Goal: Task Accomplishment & Management: Use online tool/utility

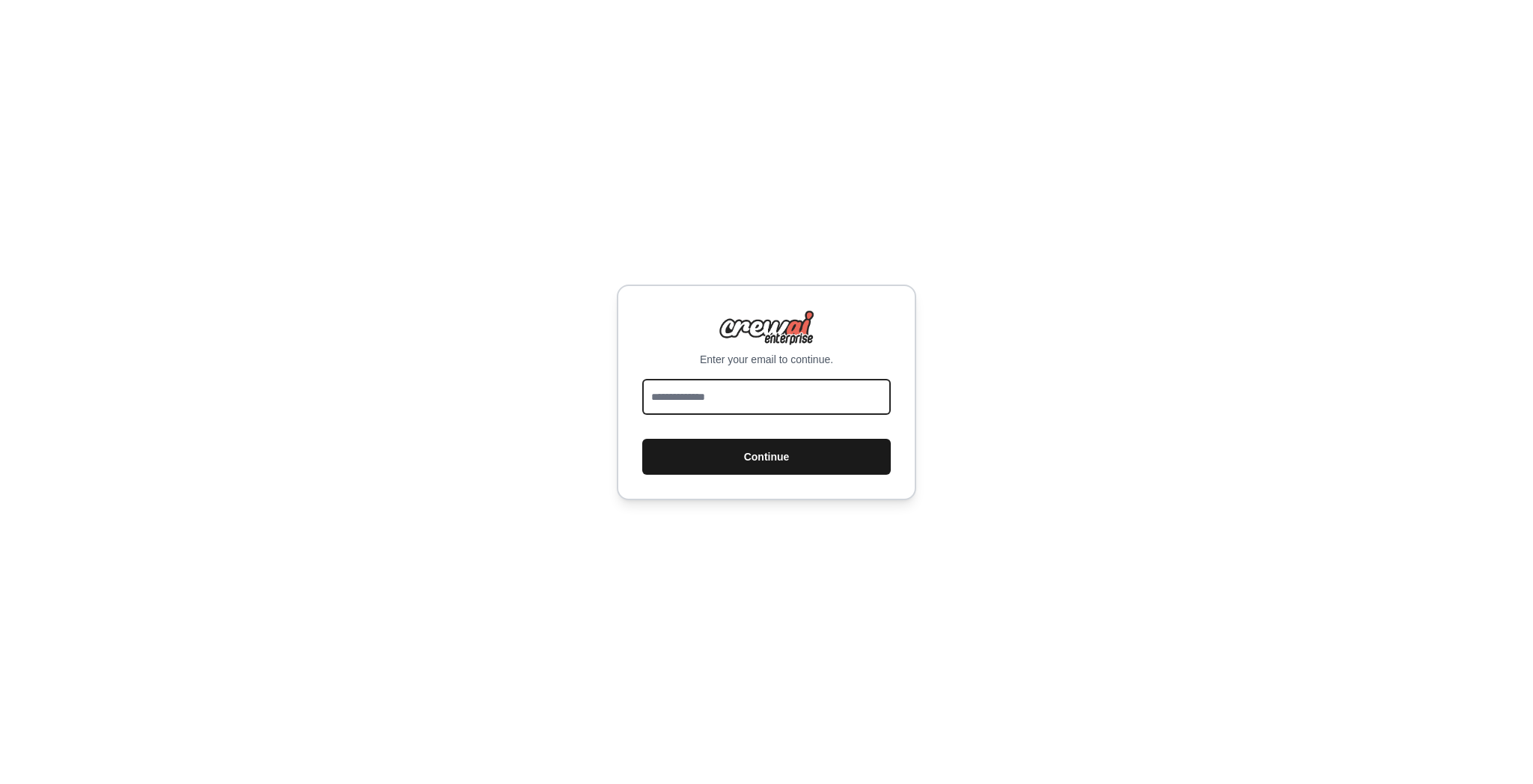
type input "**********"
click at [725, 451] on button "Continue" at bounding box center [766, 456] width 249 height 36
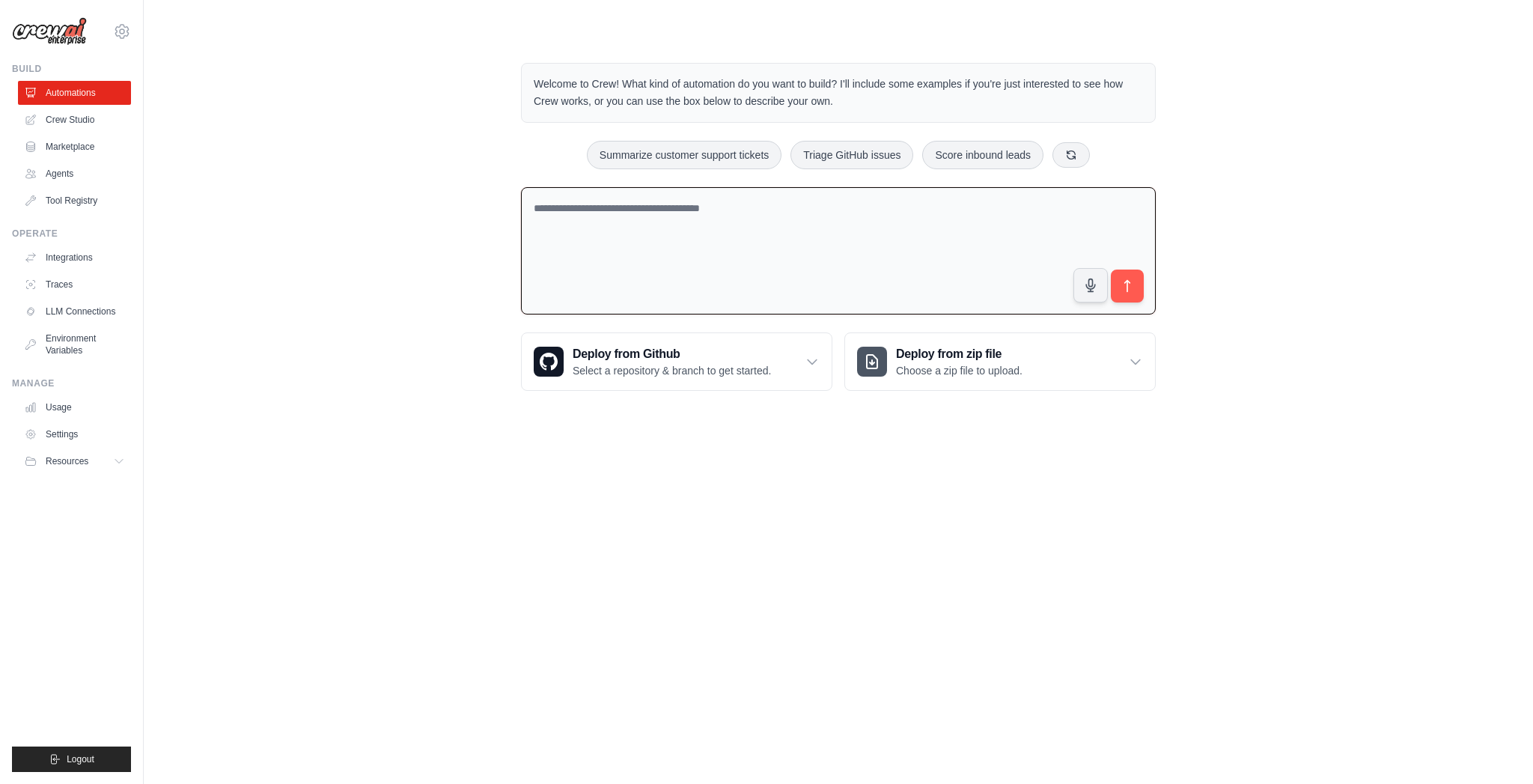
click at [801, 211] on textarea at bounding box center [838, 250] width 635 height 128
type textarea "*"
click at [1128, 276] on button "submit" at bounding box center [1127, 285] width 34 height 34
drag, startPoint x: 655, startPoint y: 209, endPoint x: 401, endPoint y: 164, distance: 258.0
click at [401, 164] on div "**********" at bounding box center [838, 227] width 1341 height 376
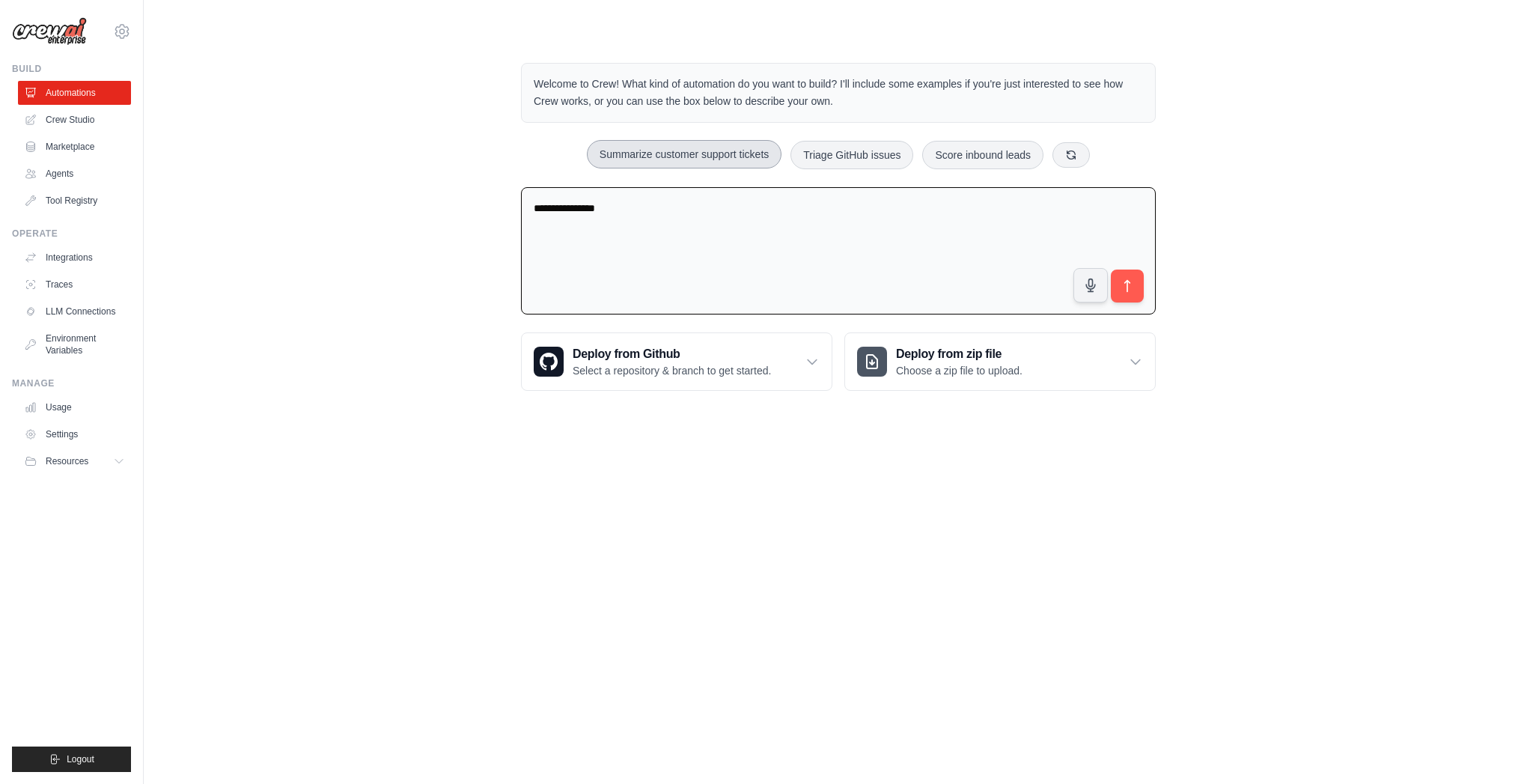
click at [691, 154] on button "Summarize customer support tickets" at bounding box center [684, 154] width 194 height 28
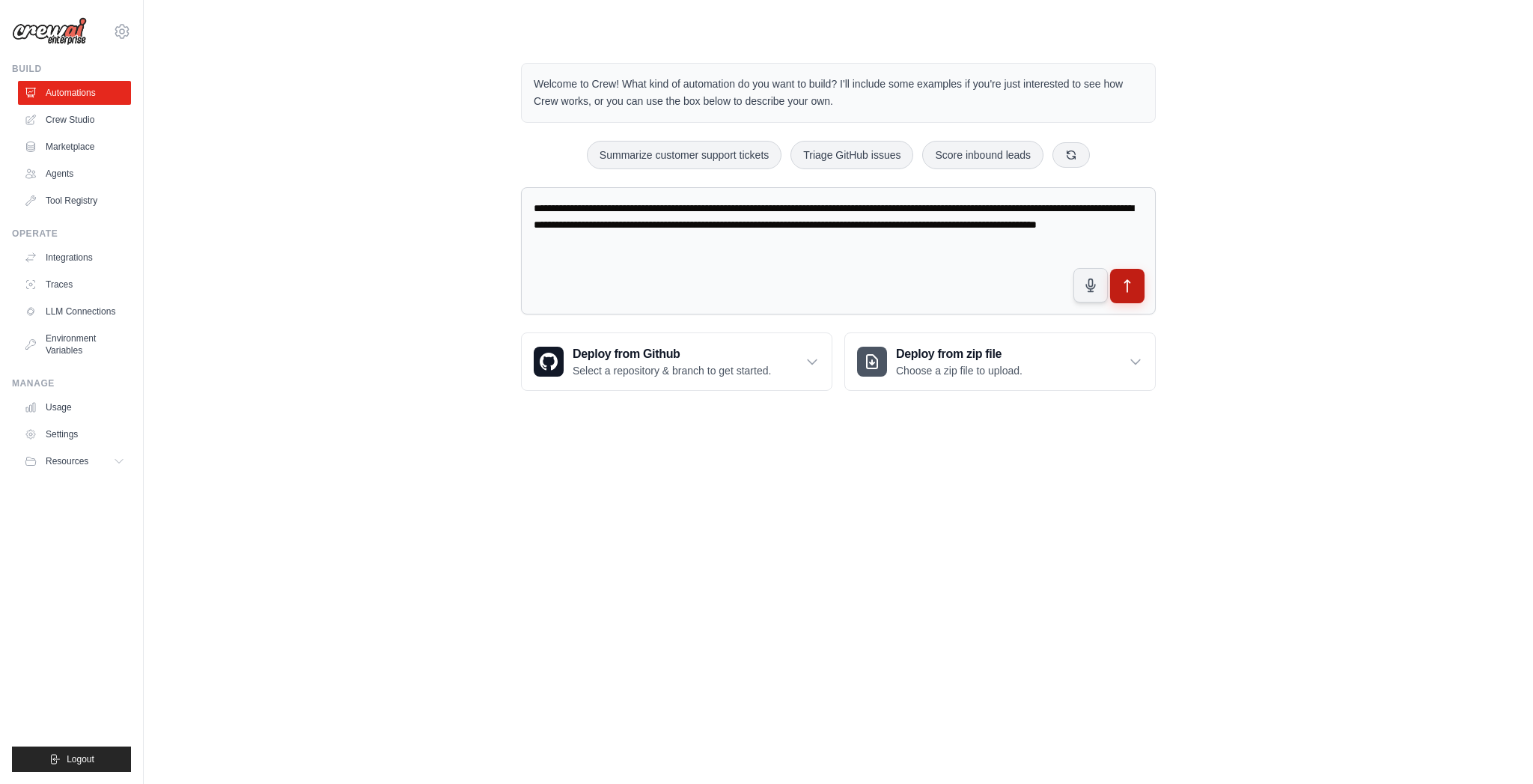
click at [1136, 285] on button "submit" at bounding box center [1127, 285] width 34 height 34
drag, startPoint x: 645, startPoint y: 236, endPoint x: 338, endPoint y: 60, distance: 353.9
click at [338, 60] on div "**********" at bounding box center [838, 227] width 1341 height 376
type textarea "*"
type textarea "**********"
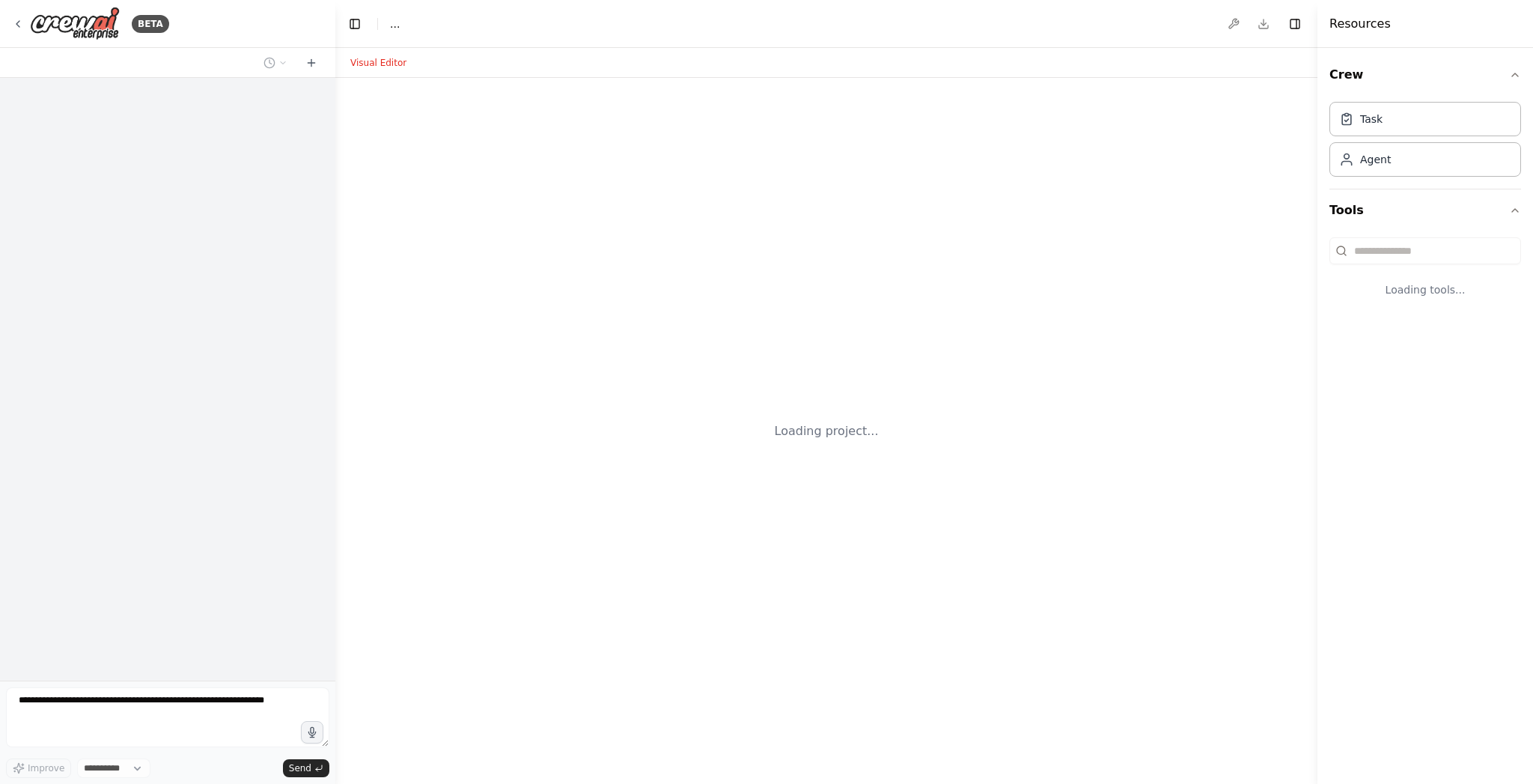
select select "****"
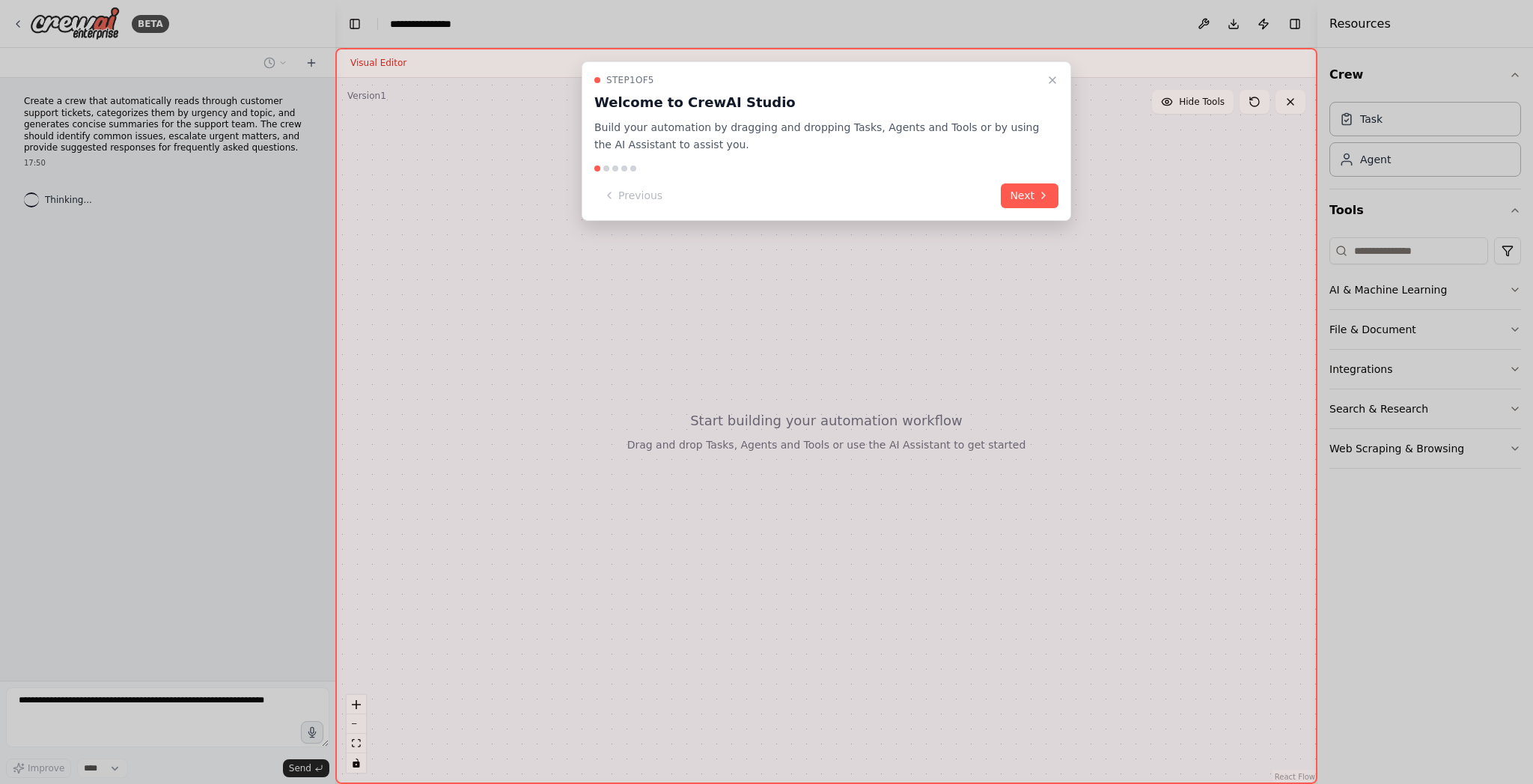
click at [999, 199] on div "Previous Next" at bounding box center [827, 196] width 464 height 25
click at [1028, 193] on button "Next" at bounding box center [1029, 196] width 58 height 25
click at [1028, 192] on button "Next" at bounding box center [1029, 196] width 58 height 25
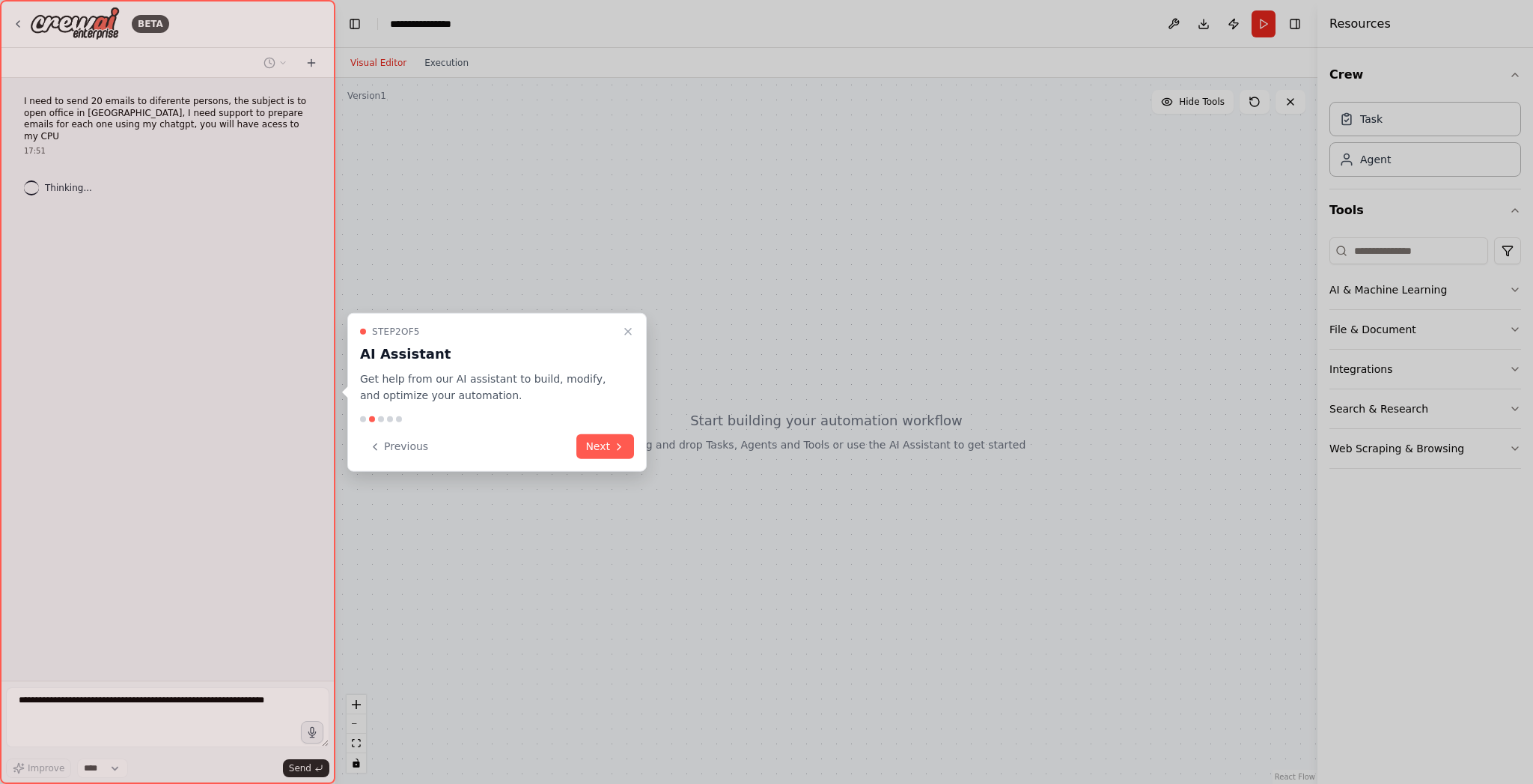
click at [635, 447] on div "Step 2 of 5 AI Assistant Get help from our AI assistant to build, modify, and o…" at bounding box center [496, 391] width 299 height 159
click at [606, 444] on button "Next" at bounding box center [605, 447] width 58 height 25
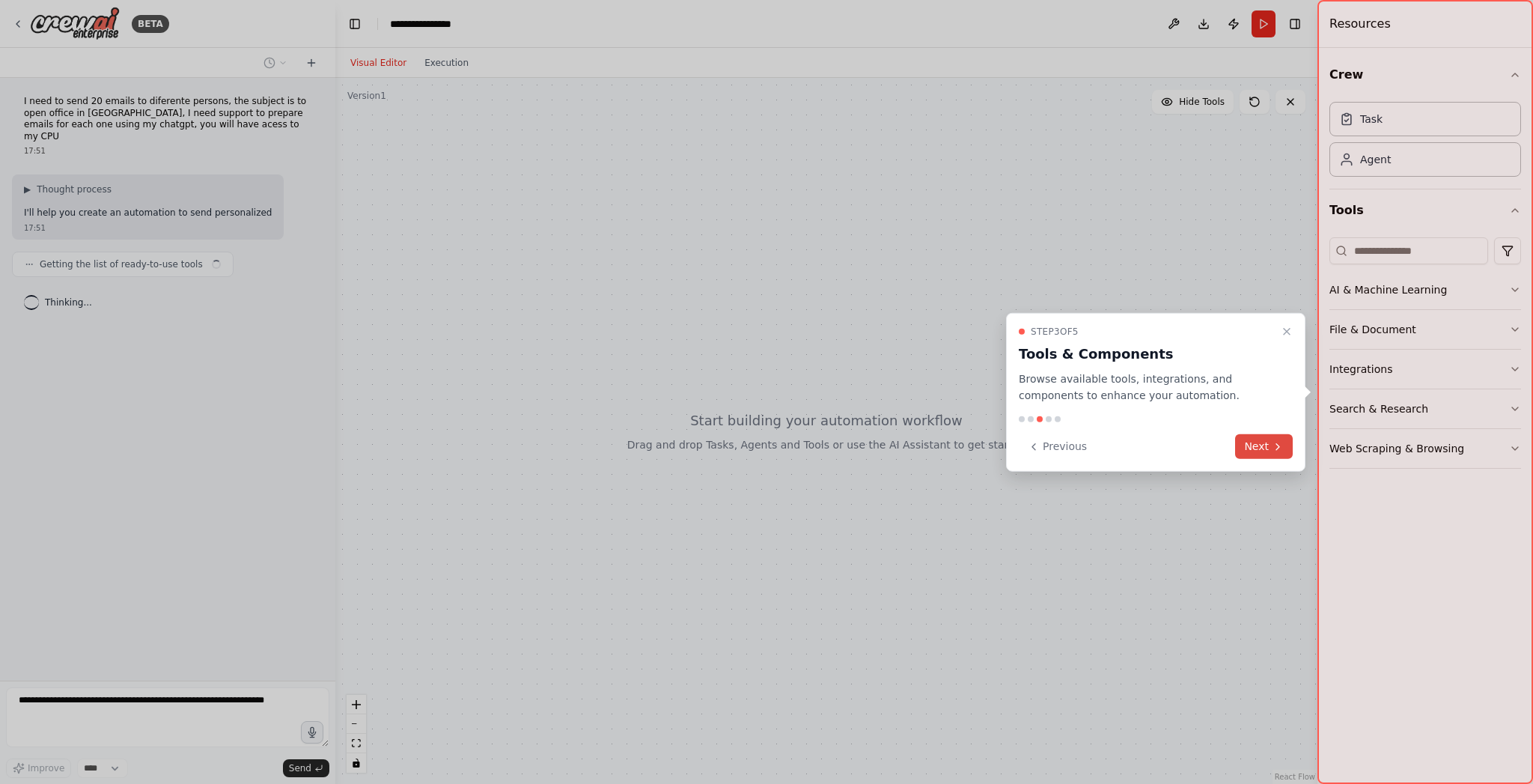
click at [1244, 435] on button "Next" at bounding box center [1264, 447] width 58 height 25
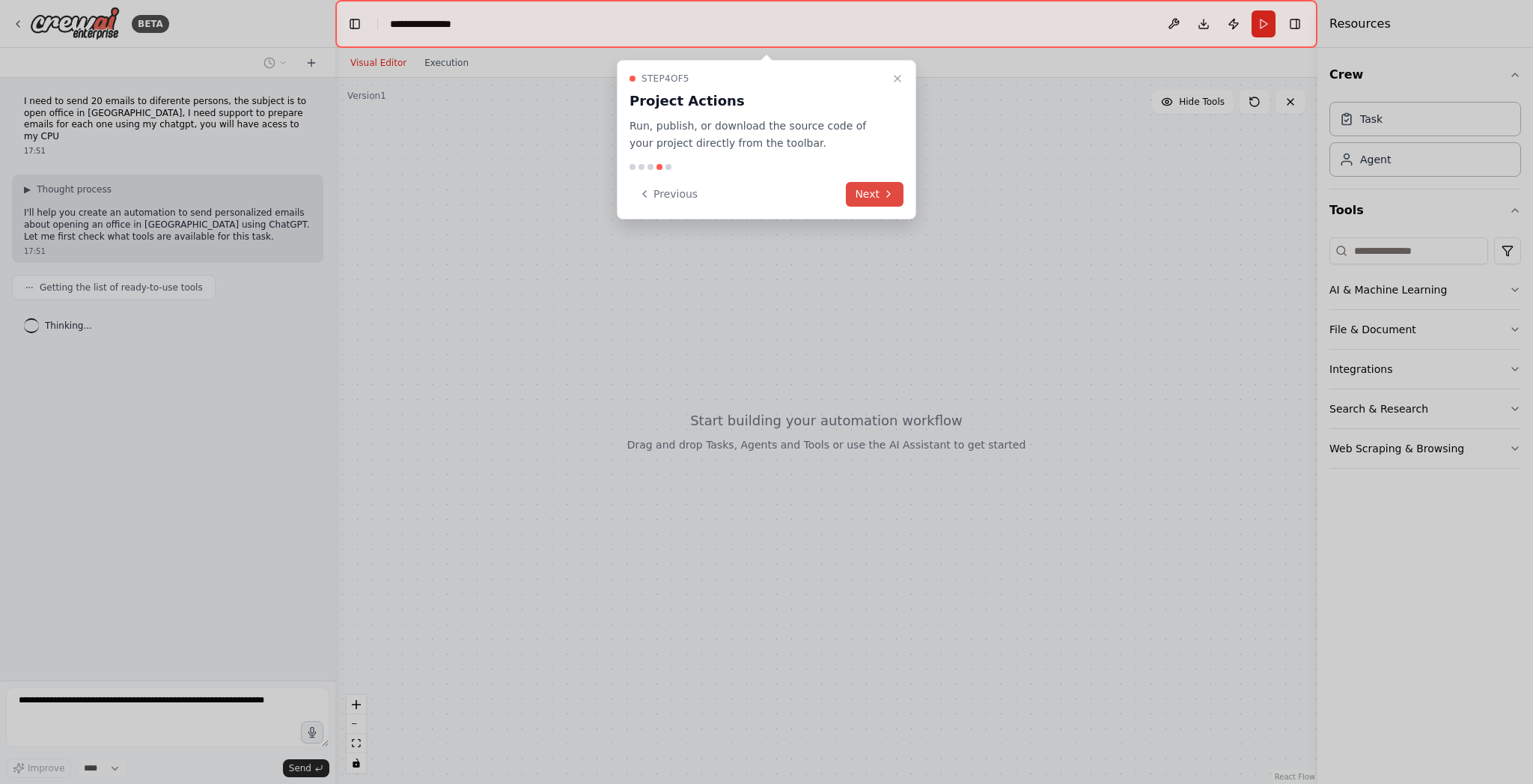
click at [882, 193] on button "Next" at bounding box center [874, 194] width 58 height 25
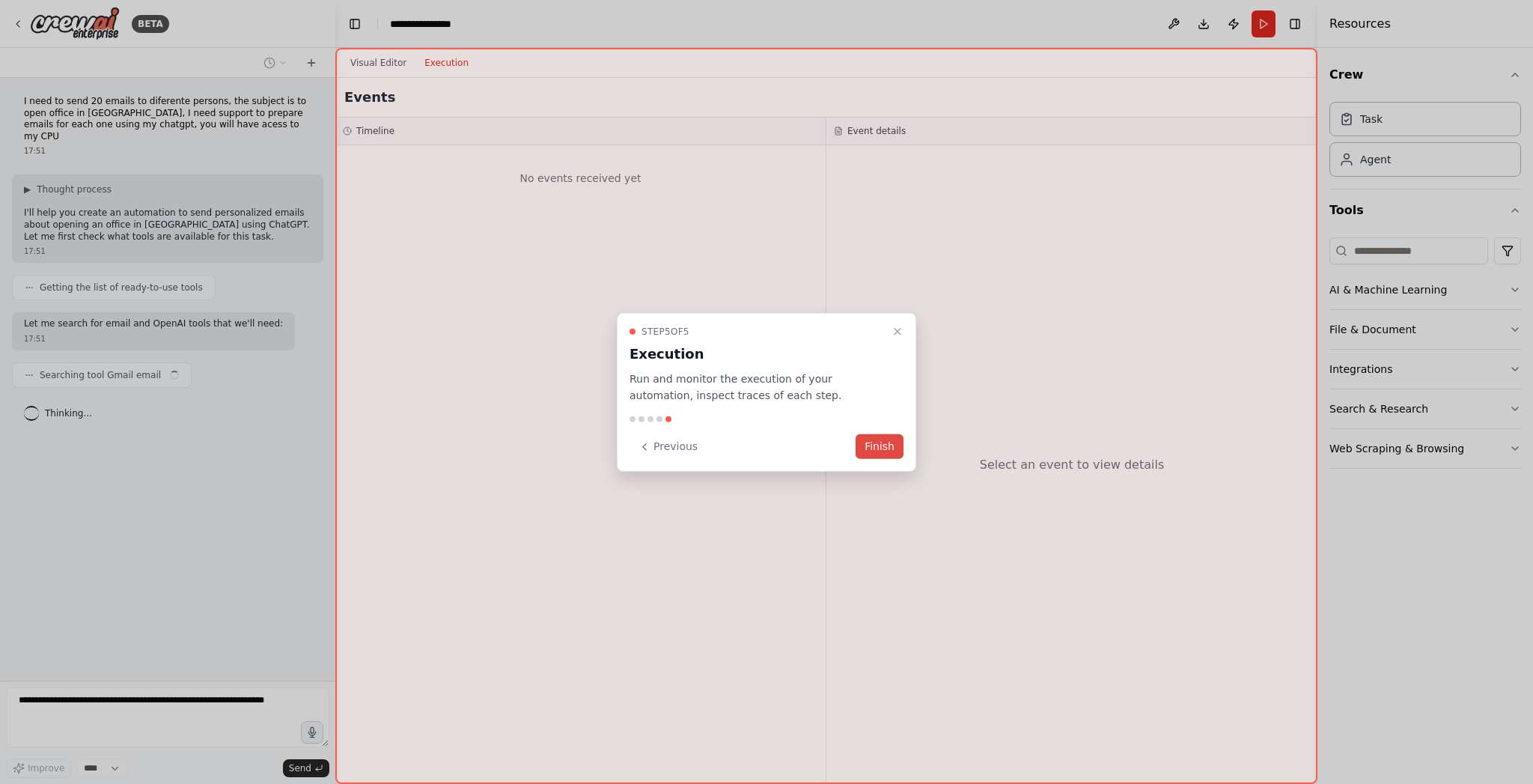
click at [872, 446] on button "Finish" at bounding box center [879, 447] width 48 height 25
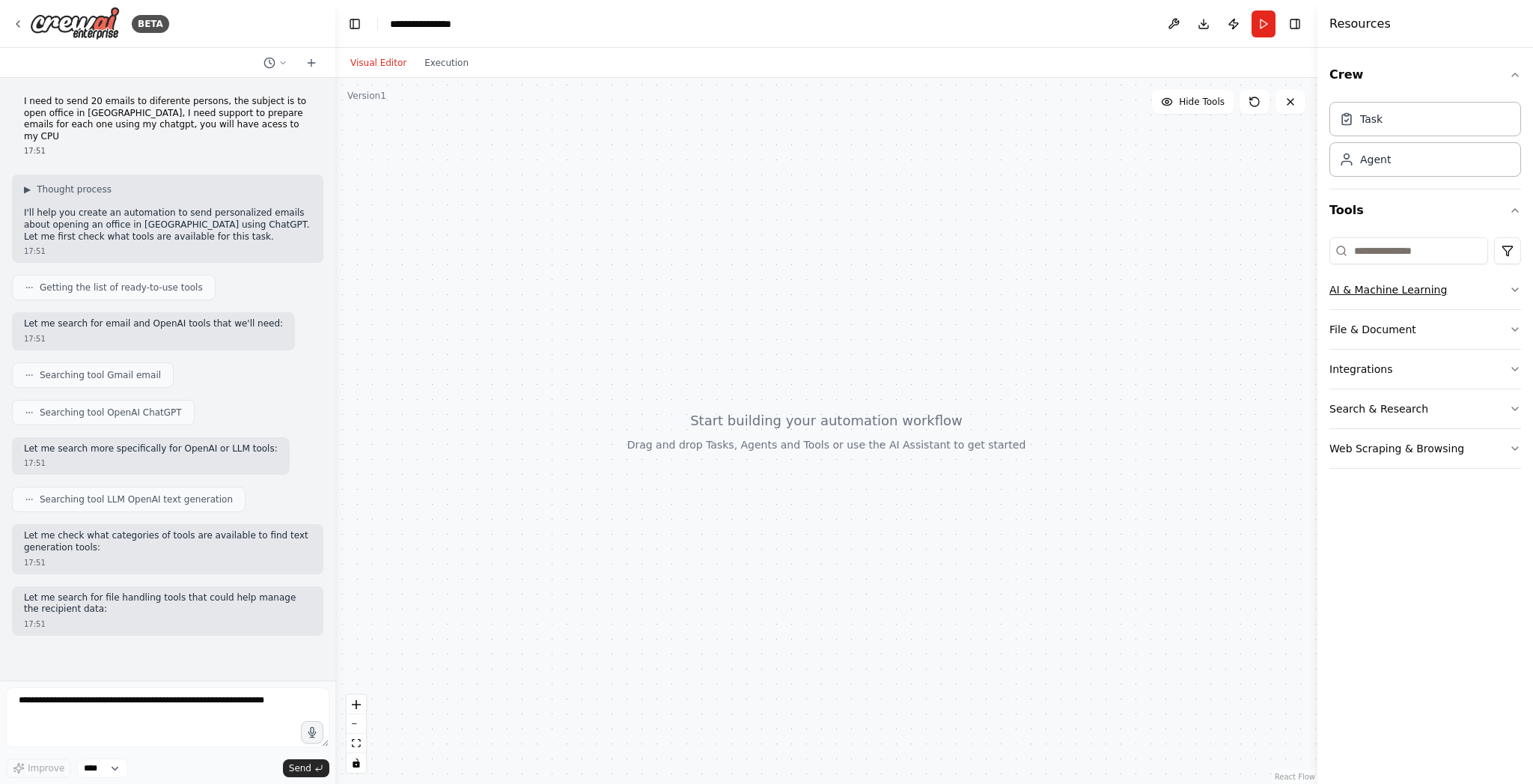
click at [1520, 290] on icon "button" at bounding box center [1515, 289] width 12 height 12
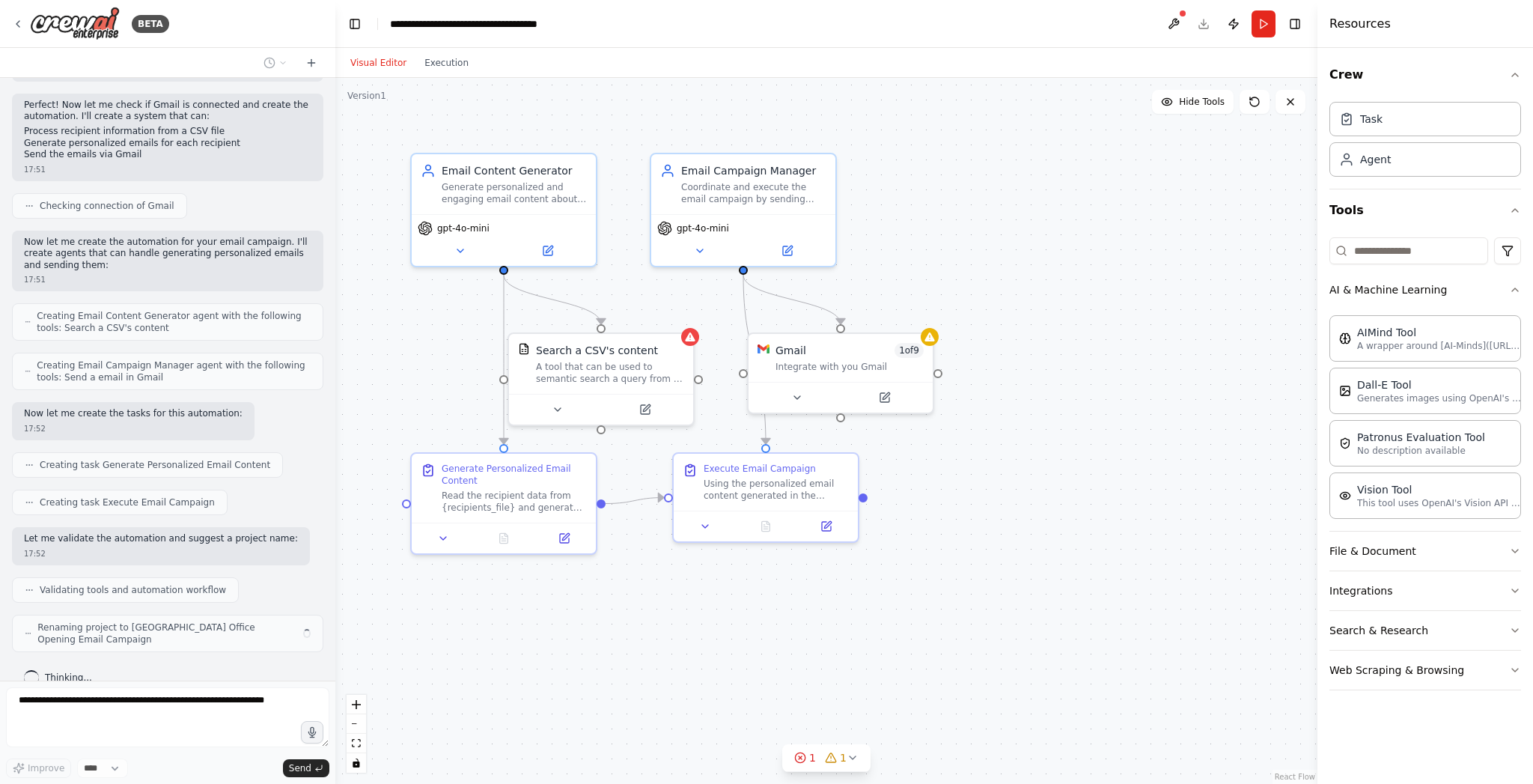
scroll to position [542, 0]
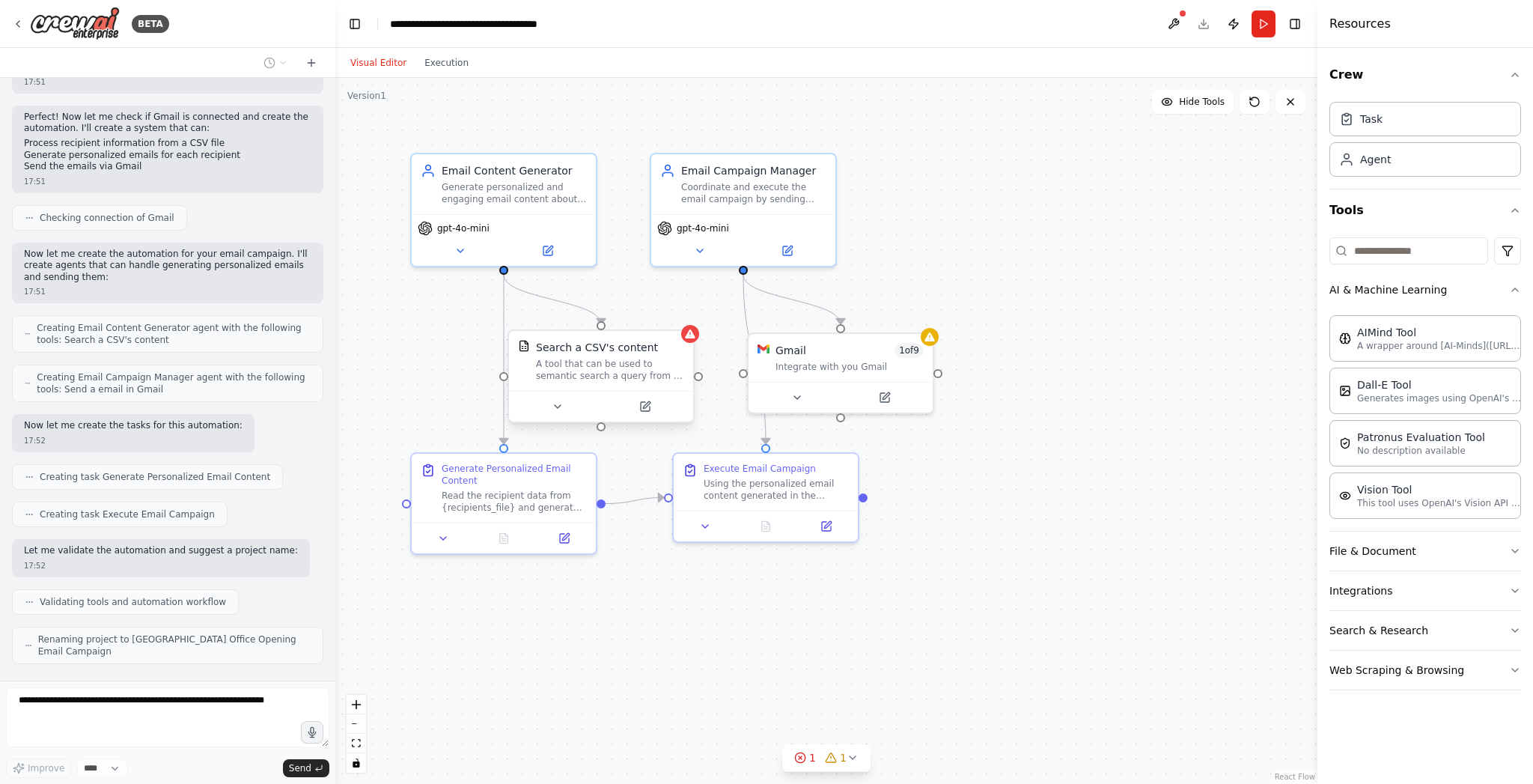
click at [690, 345] on div "Search a CSV's content A tool that can be used to semantic search a query from …" at bounding box center [601, 361] width 184 height 60
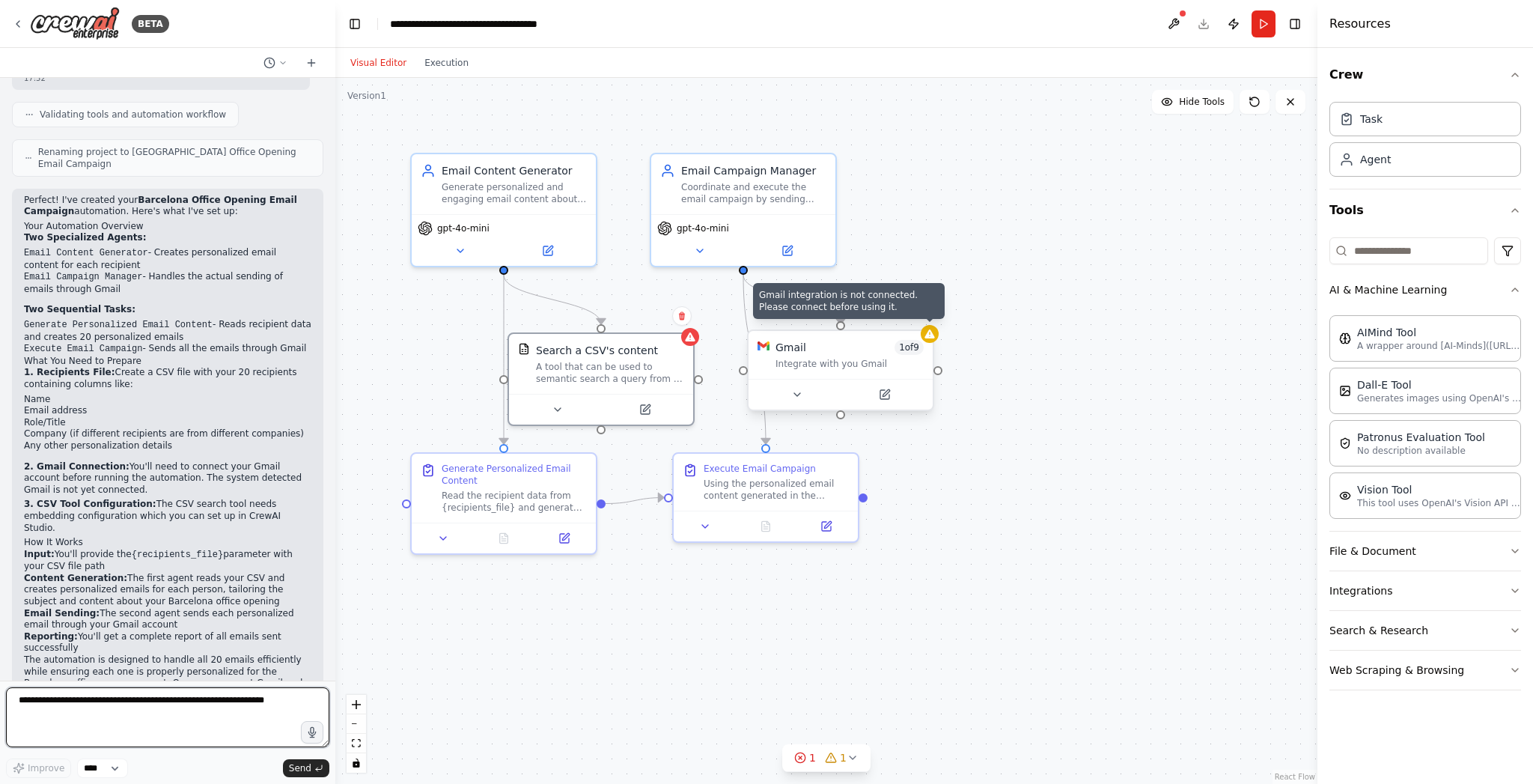
scroll to position [1041, 0]
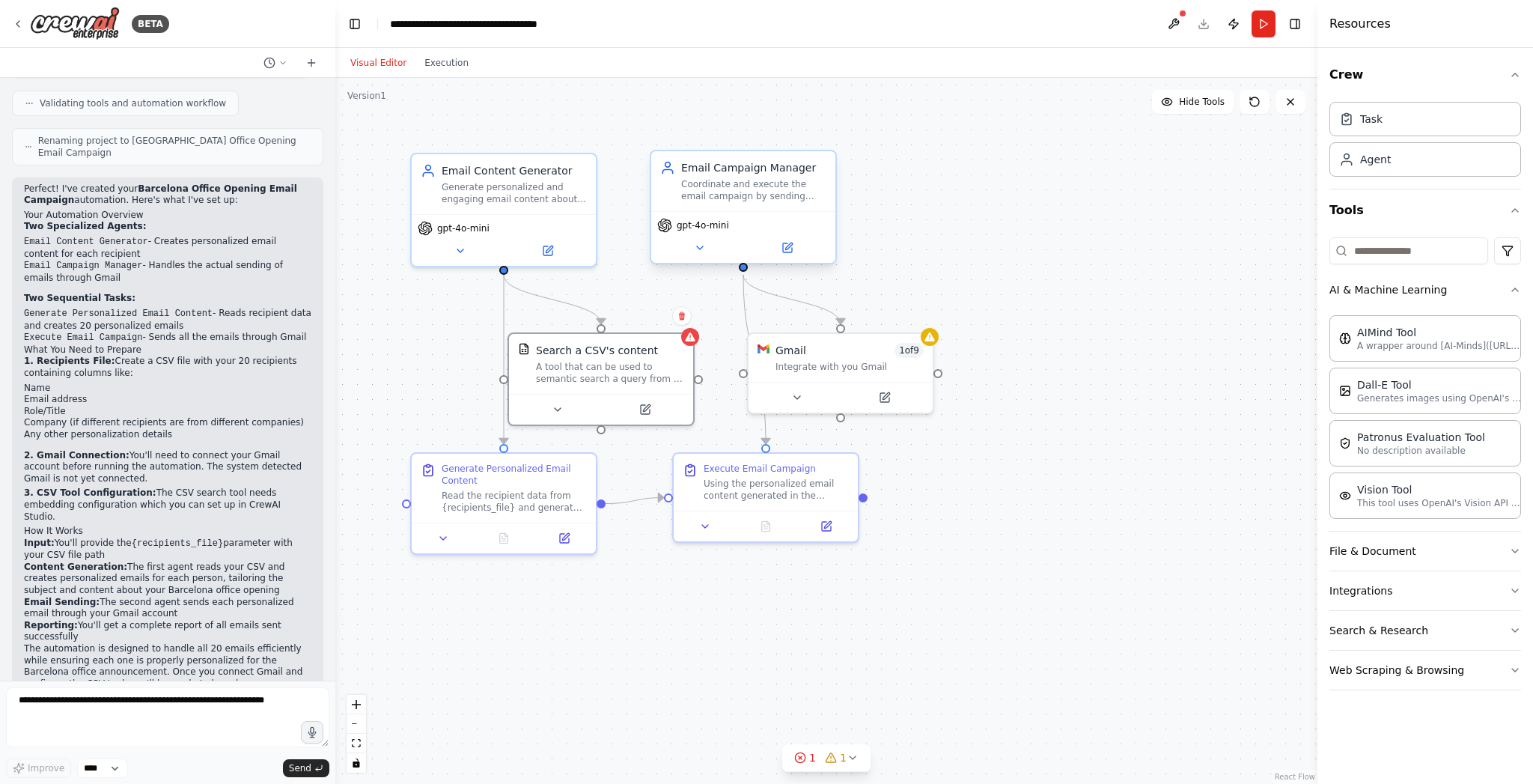
click at [712, 230] on span "gpt-4o-mini" at bounding box center [702, 225] width 53 height 12
click at [697, 244] on icon at bounding box center [700, 248] width 12 height 12
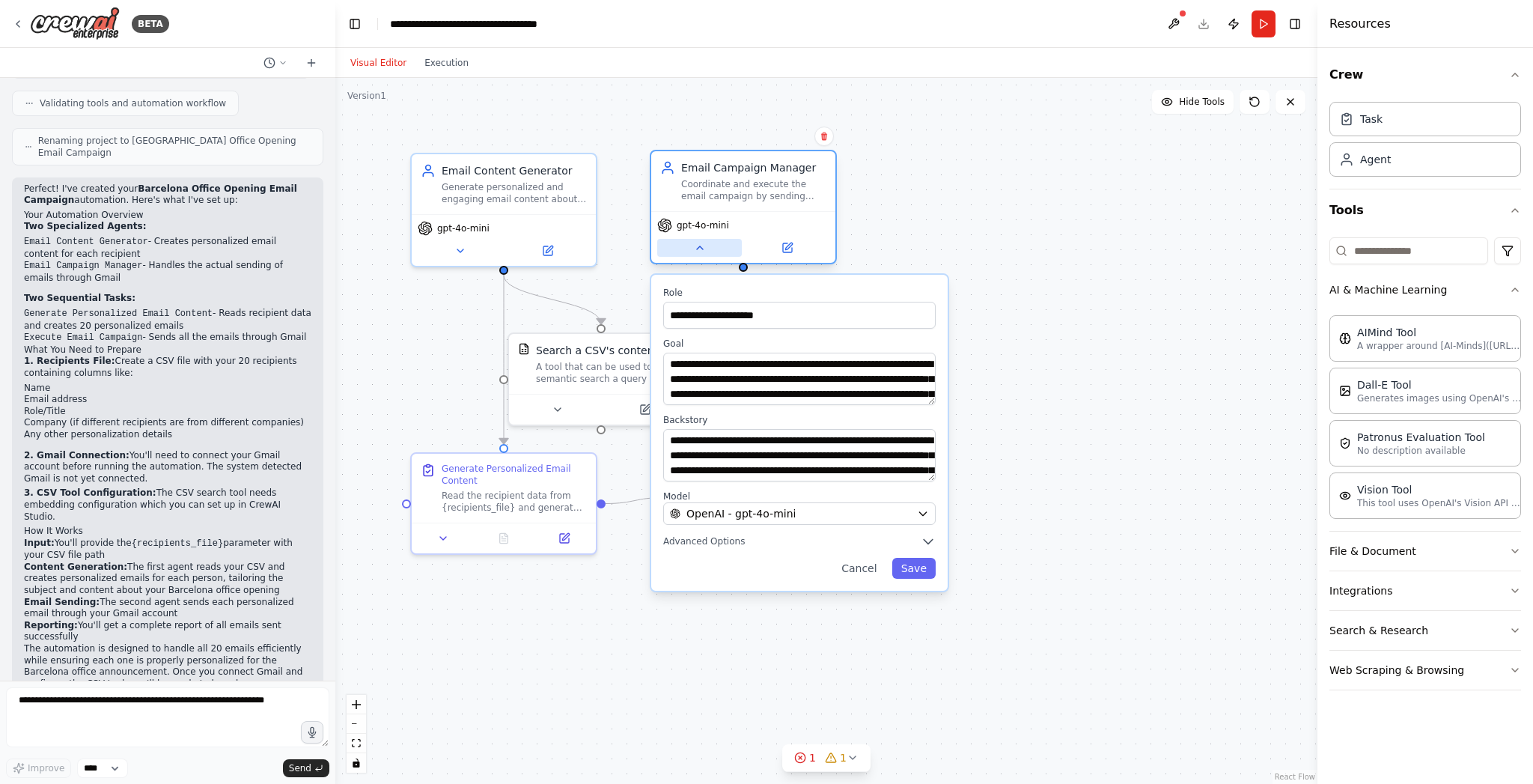
click at [701, 239] on button at bounding box center [699, 248] width 84 height 18
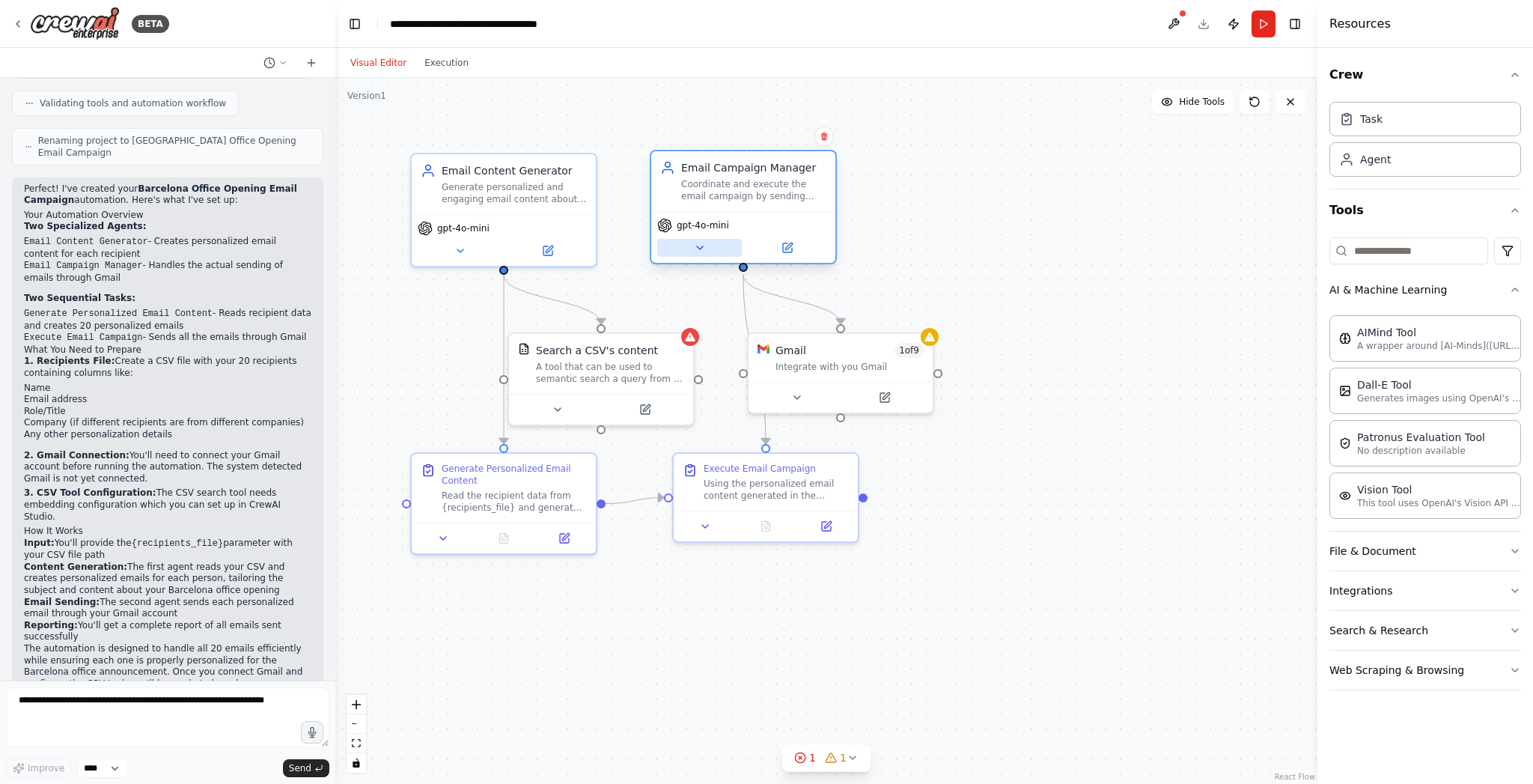
click at [701, 239] on button at bounding box center [699, 248] width 84 height 18
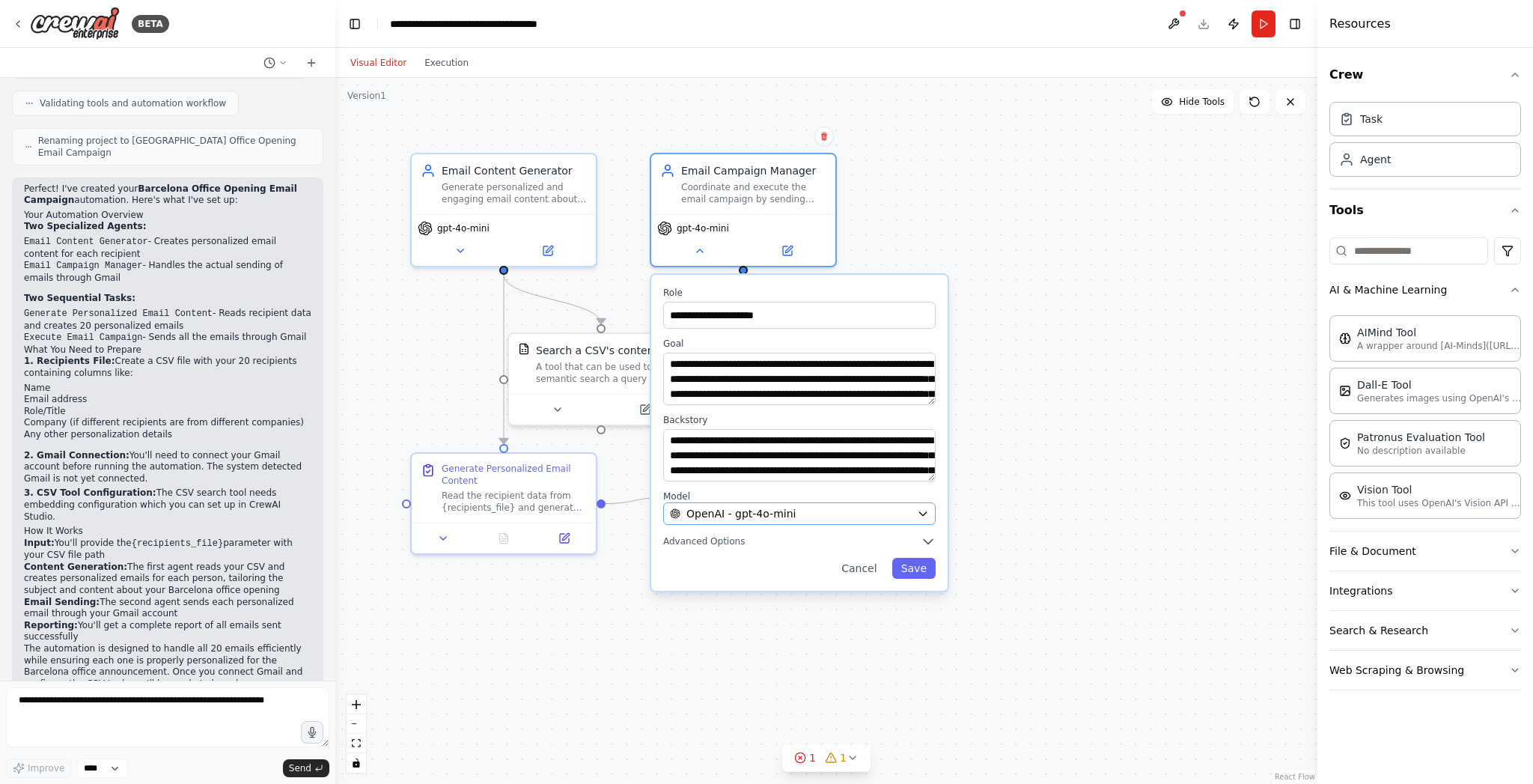
click at [887, 512] on div "OpenAI - gpt-4o-mini" at bounding box center [790, 514] width 241 height 15
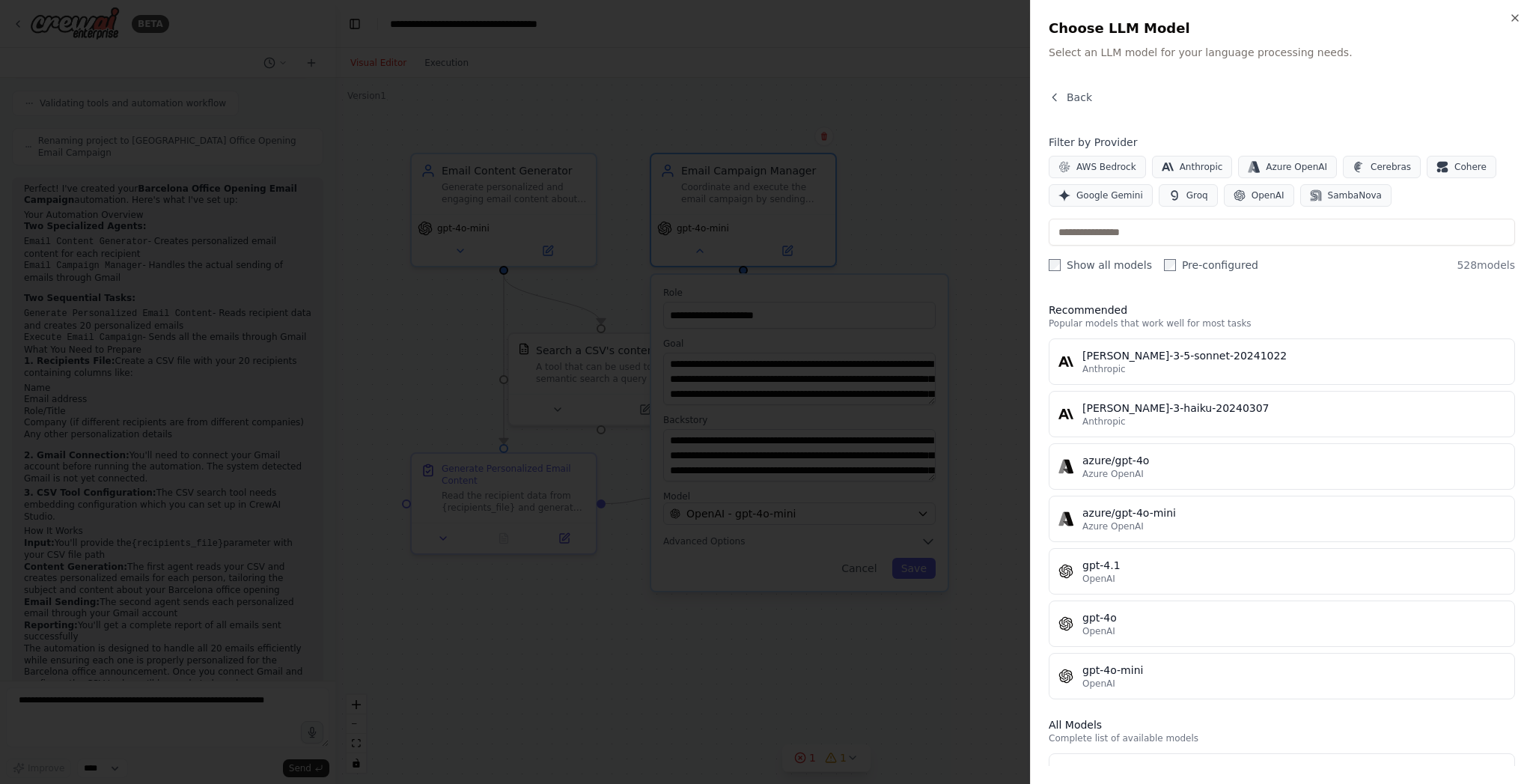
click at [918, 520] on div at bounding box center [766, 392] width 1533 height 784
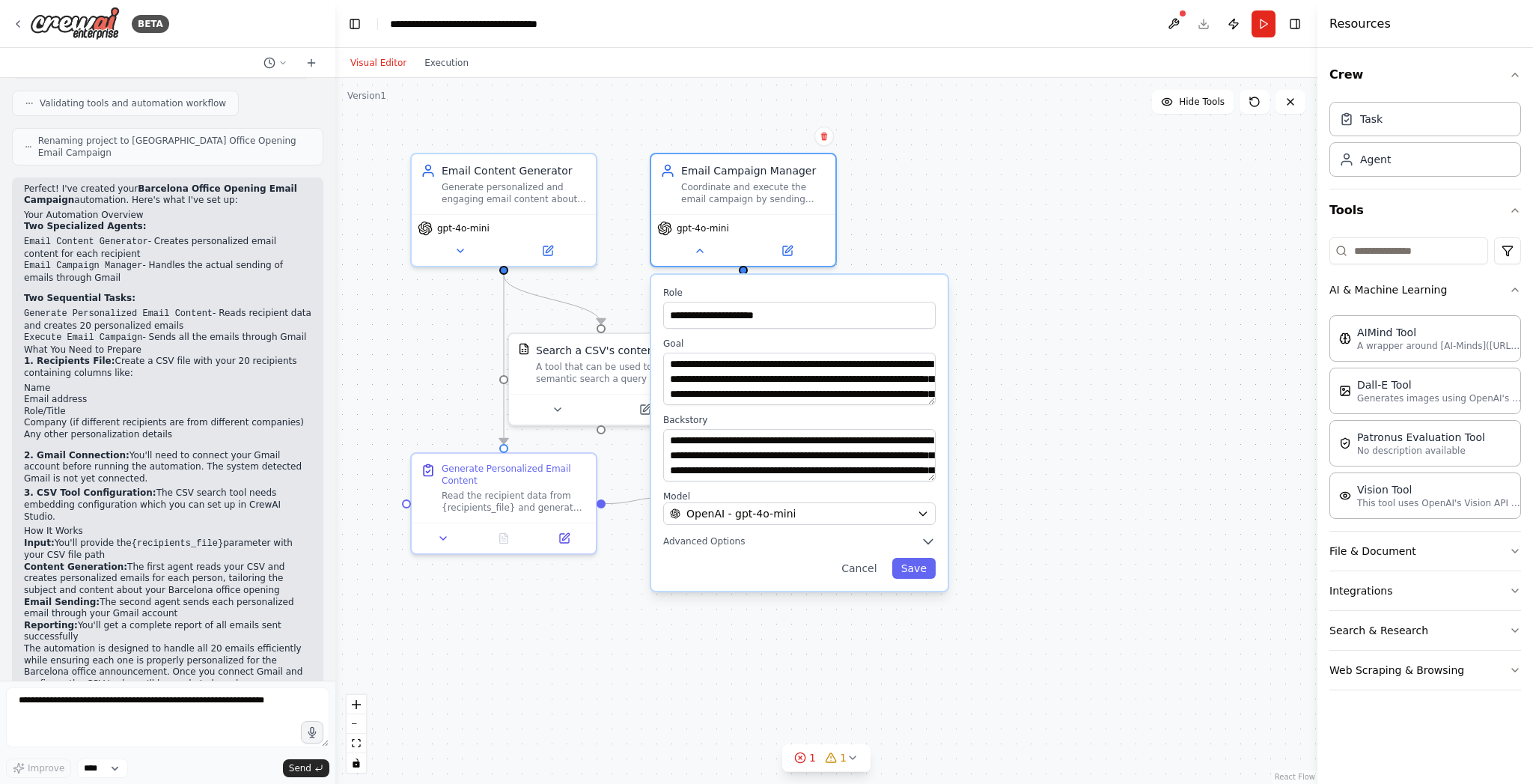
click at [803, 530] on div "**********" at bounding box center [799, 432] width 296 height 316
click at [821, 513] on div "OpenAI - gpt-4o-mini" at bounding box center [790, 514] width 241 height 15
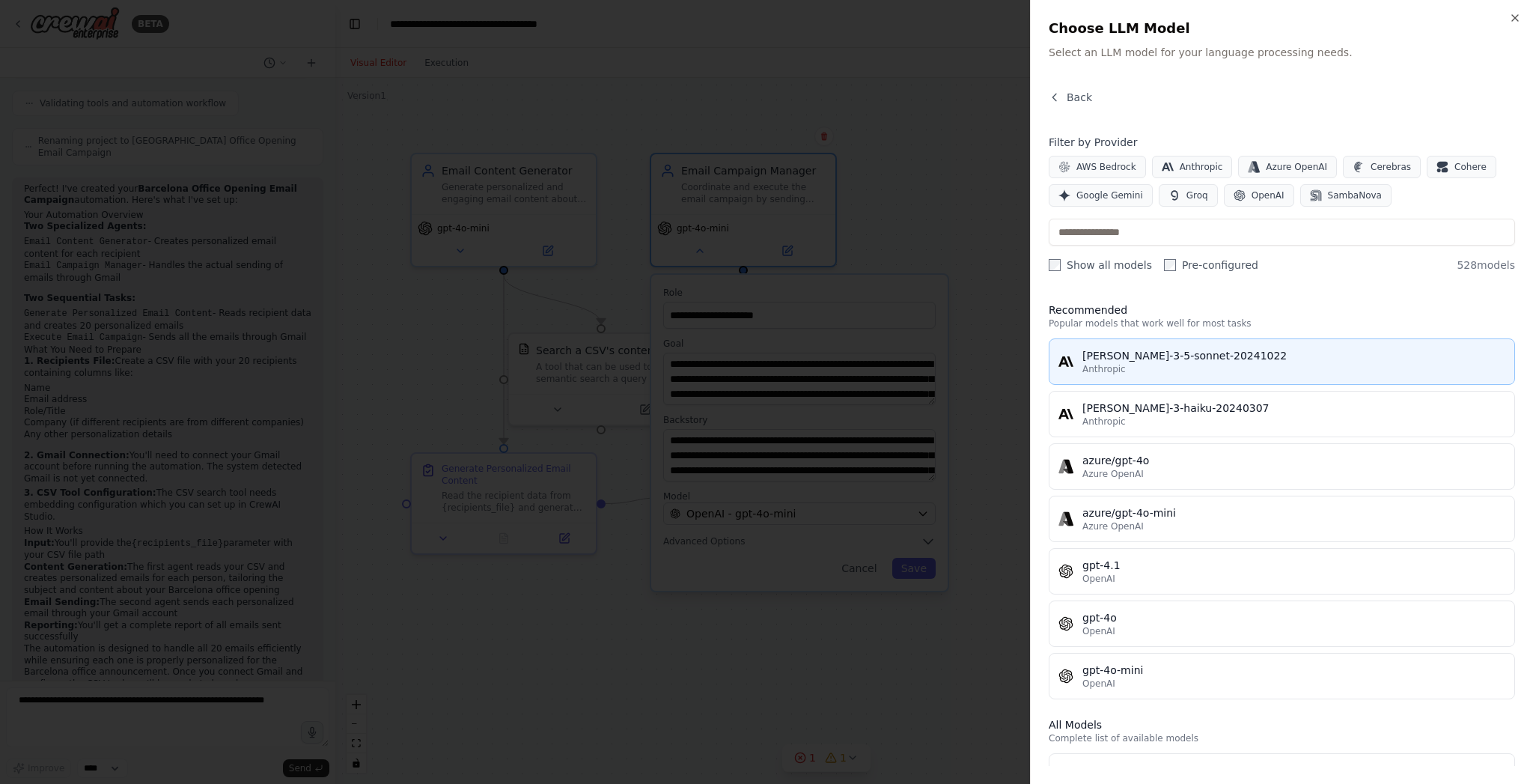
click at [1107, 359] on div "claude-3-5-sonnet-20241022" at bounding box center [1294, 355] width 423 height 15
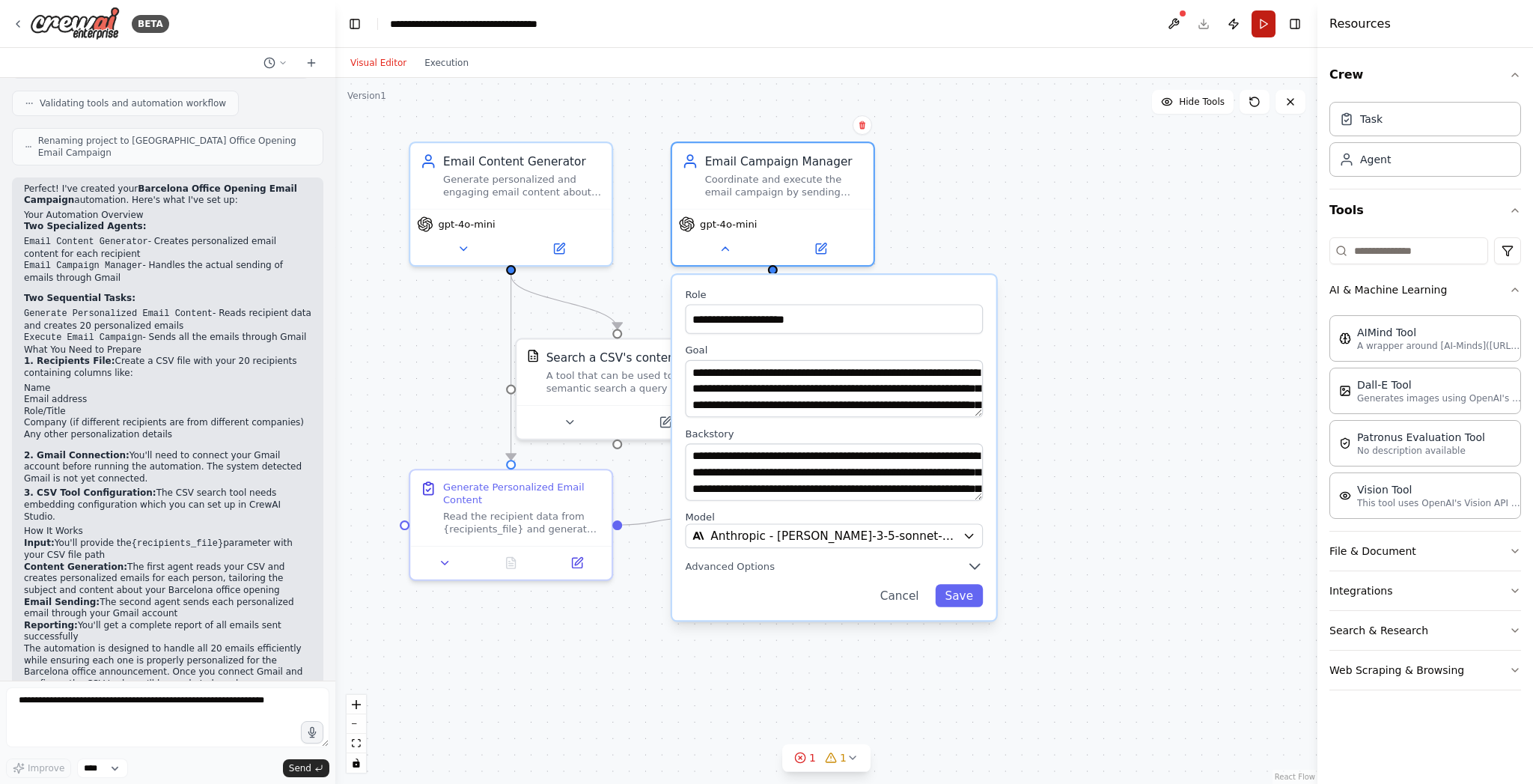
click at [1267, 21] on button "Run" at bounding box center [1264, 24] width 24 height 27
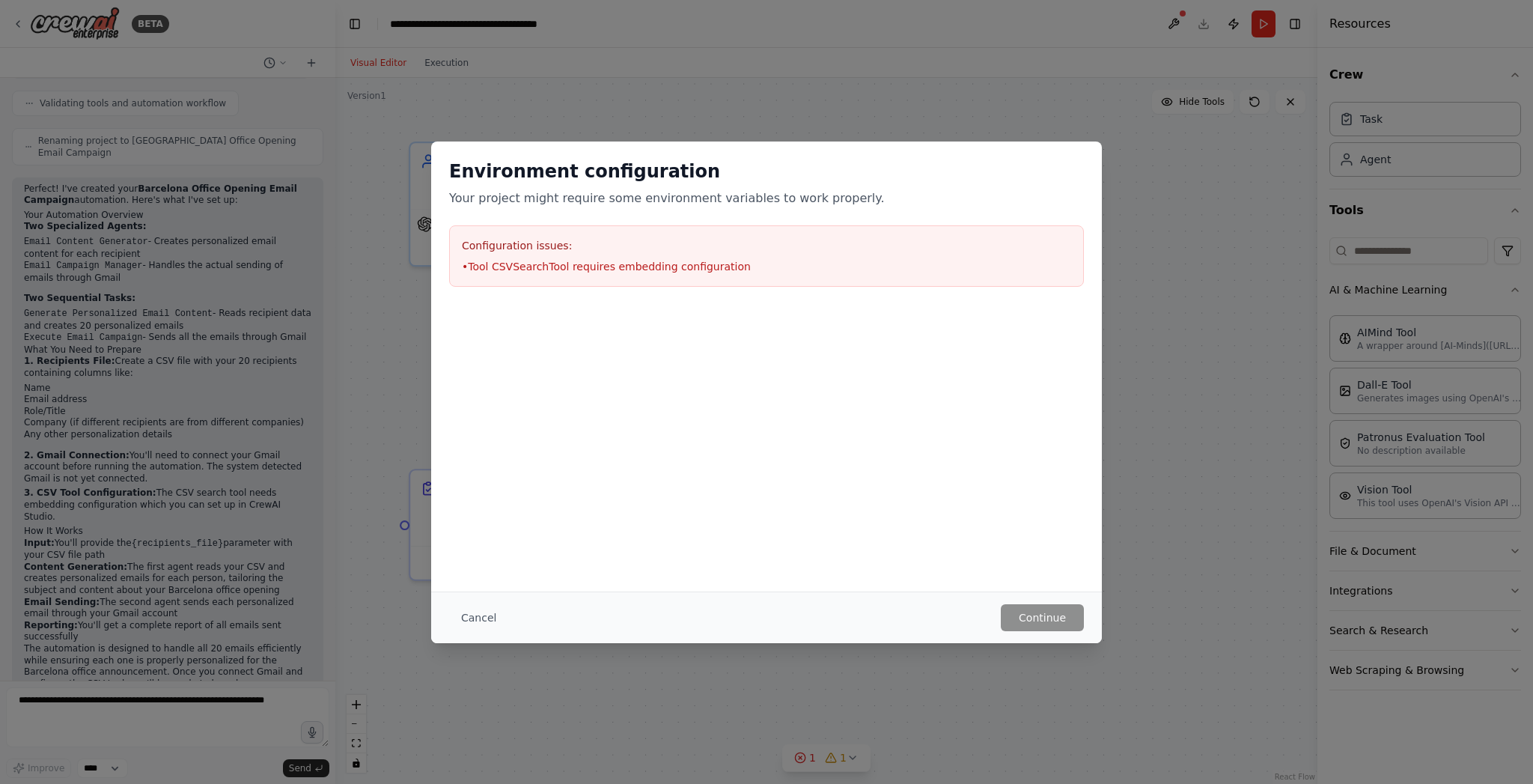
click at [566, 262] on li "• Tool CSVSearchTool requires embedding configuration" at bounding box center [766, 267] width 610 height 15
click at [1037, 635] on div "Cancel Continue" at bounding box center [766, 617] width 671 height 52
click at [1194, 524] on div "Environment configuration Your project might require some environment variables…" at bounding box center [766, 392] width 1533 height 784
click at [812, 267] on li "• Tool CSVSearchTool requires embedding configuration" at bounding box center [766, 267] width 610 height 15
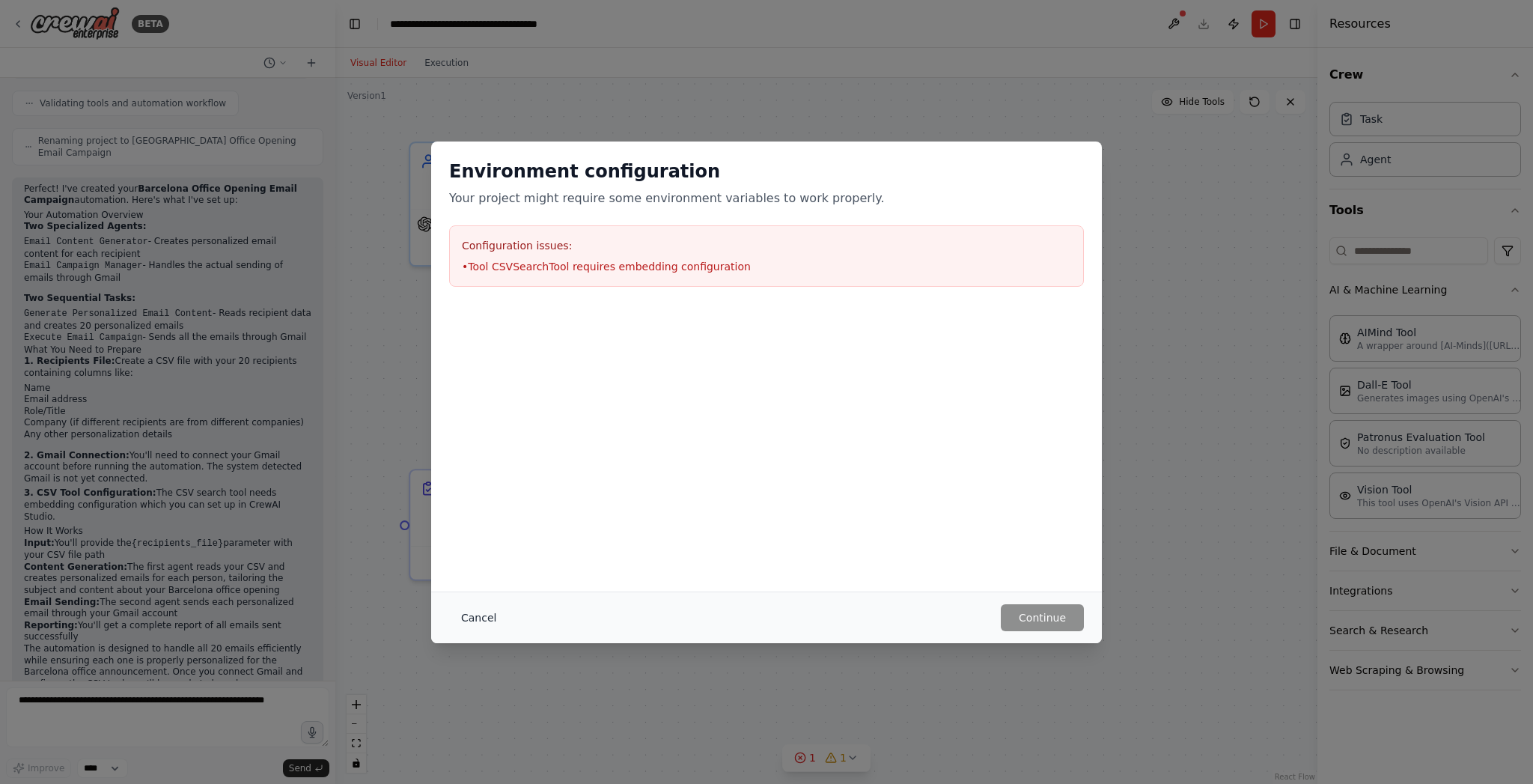
drag, startPoint x: 446, startPoint y: 615, endPoint x: 458, endPoint y: 613, distance: 12.2
click at [446, 615] on div "Cancel Continue" at bounding box center [766, 617] width 671 height 52
click at [471, 612] on button "Cancel" at bounding box center [479, 617] width 59 height 27
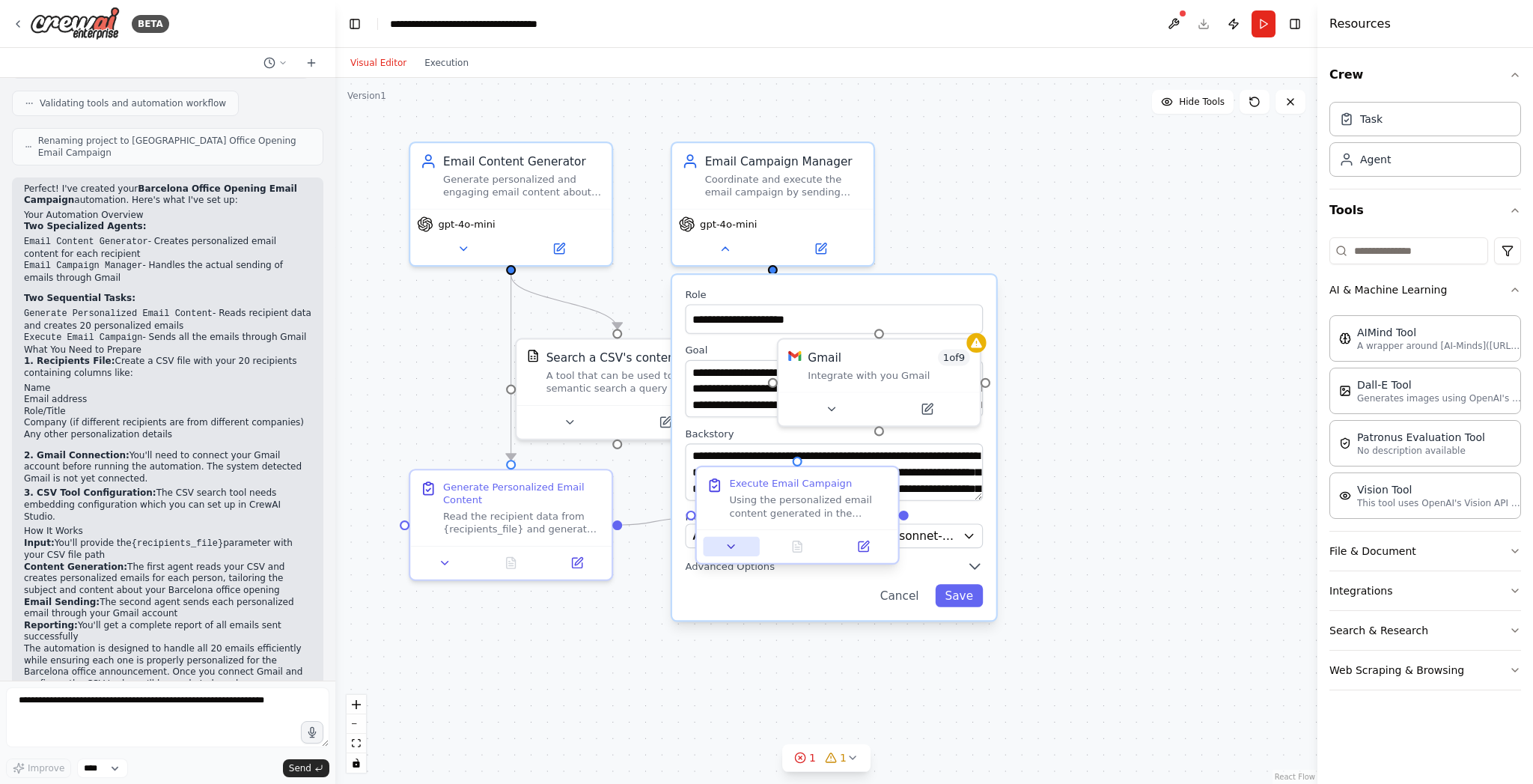
click at [734, 549] on icon at bounding box center [731, 545] width 13 height 13
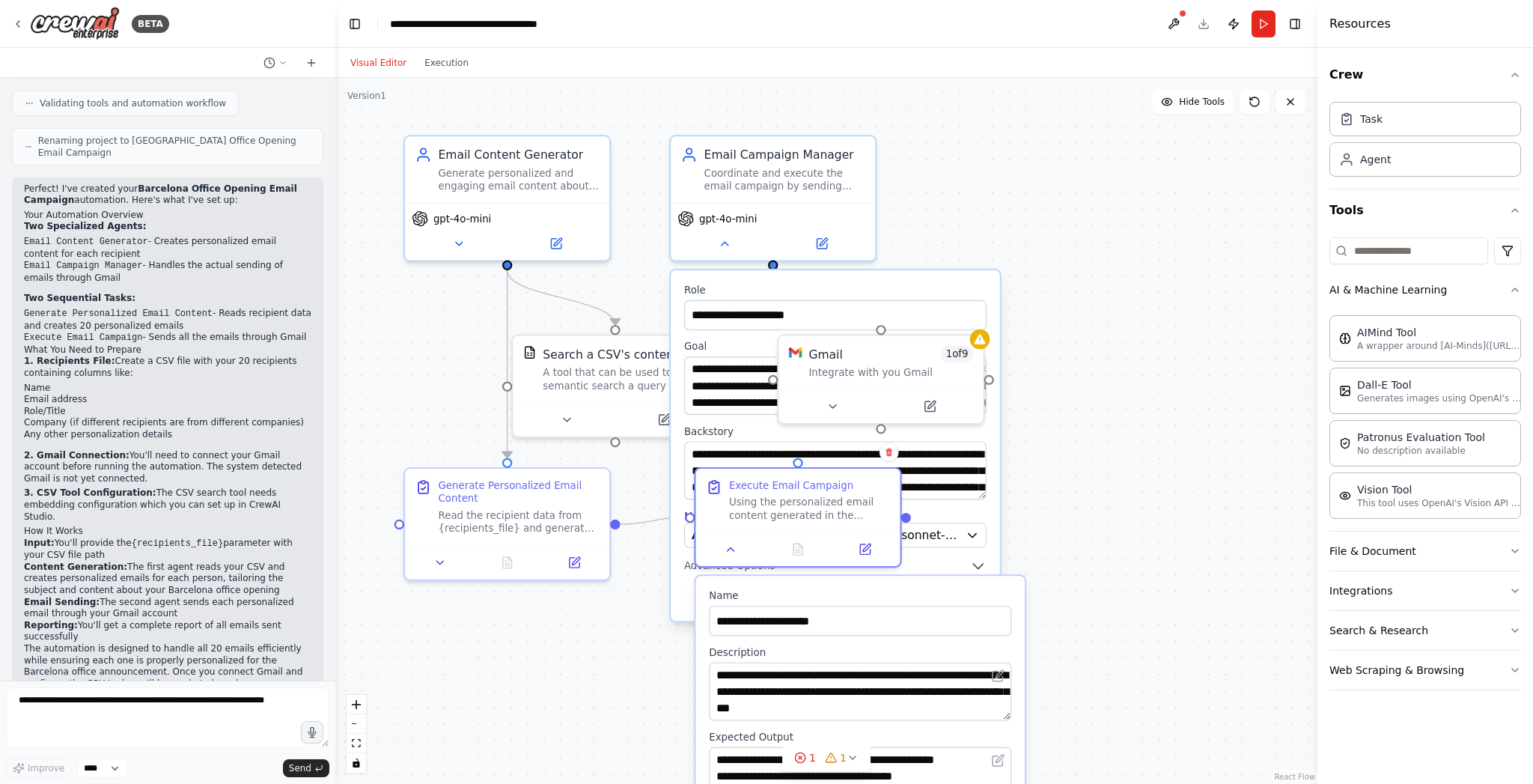
click at [1234, 412] on div ".deletable-edge-delete-btn { width: 20px; height: 20px; border: 0px solid #ffff…" at bounding box center [827, 430] width 983 height 706
click at [1165, 427] on div ".deletable-edge-delete-btn { width: 20px; height: 20px; border: 0px solid #ffff…" at bounding box center [827, 430] width 983 height 706
click at [450, 239] on button at bounding box center [459, 240] width 93 height 20
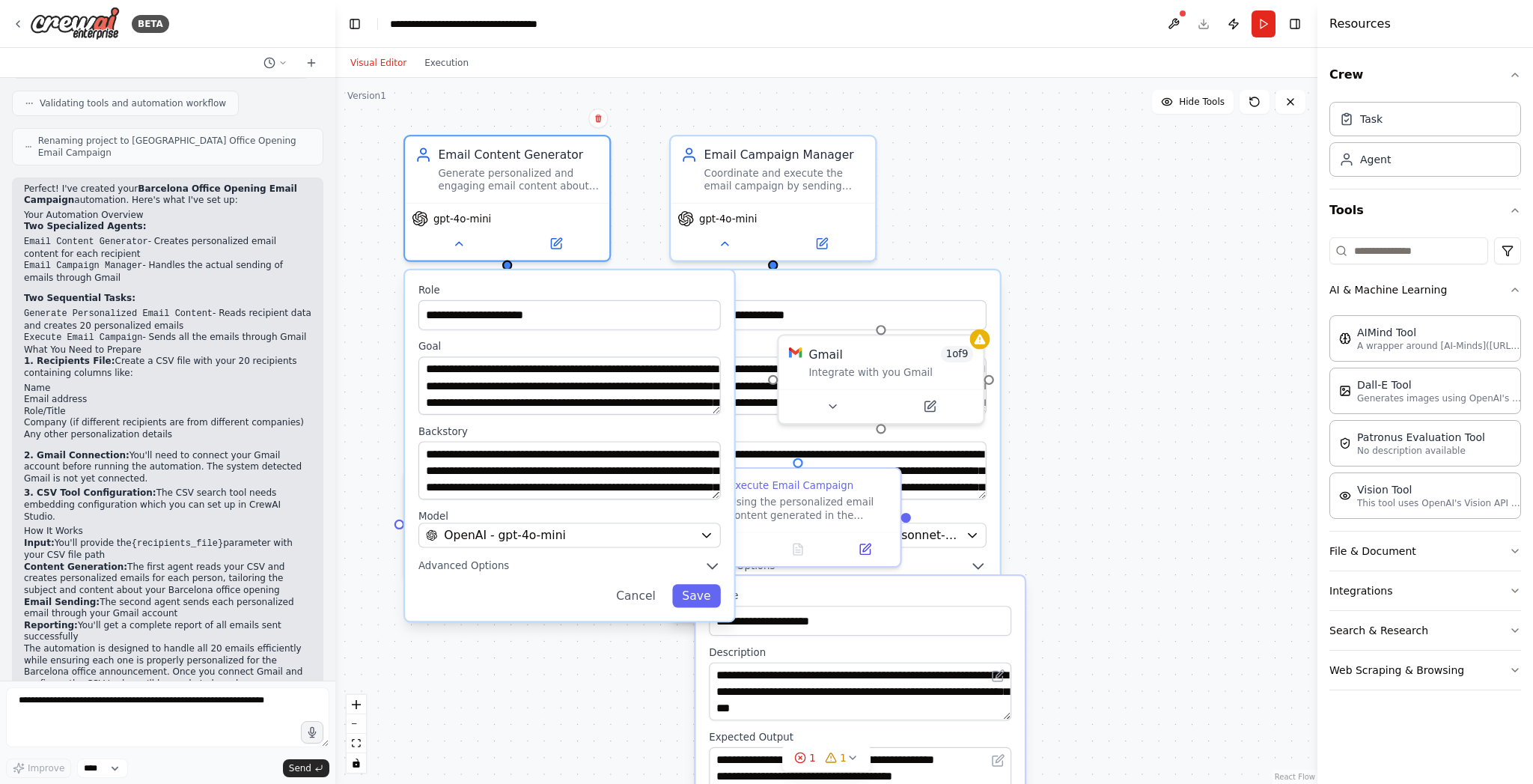
click at [1000, 184] on div "**********" at bounding box center [827, 430] width 983 height 706
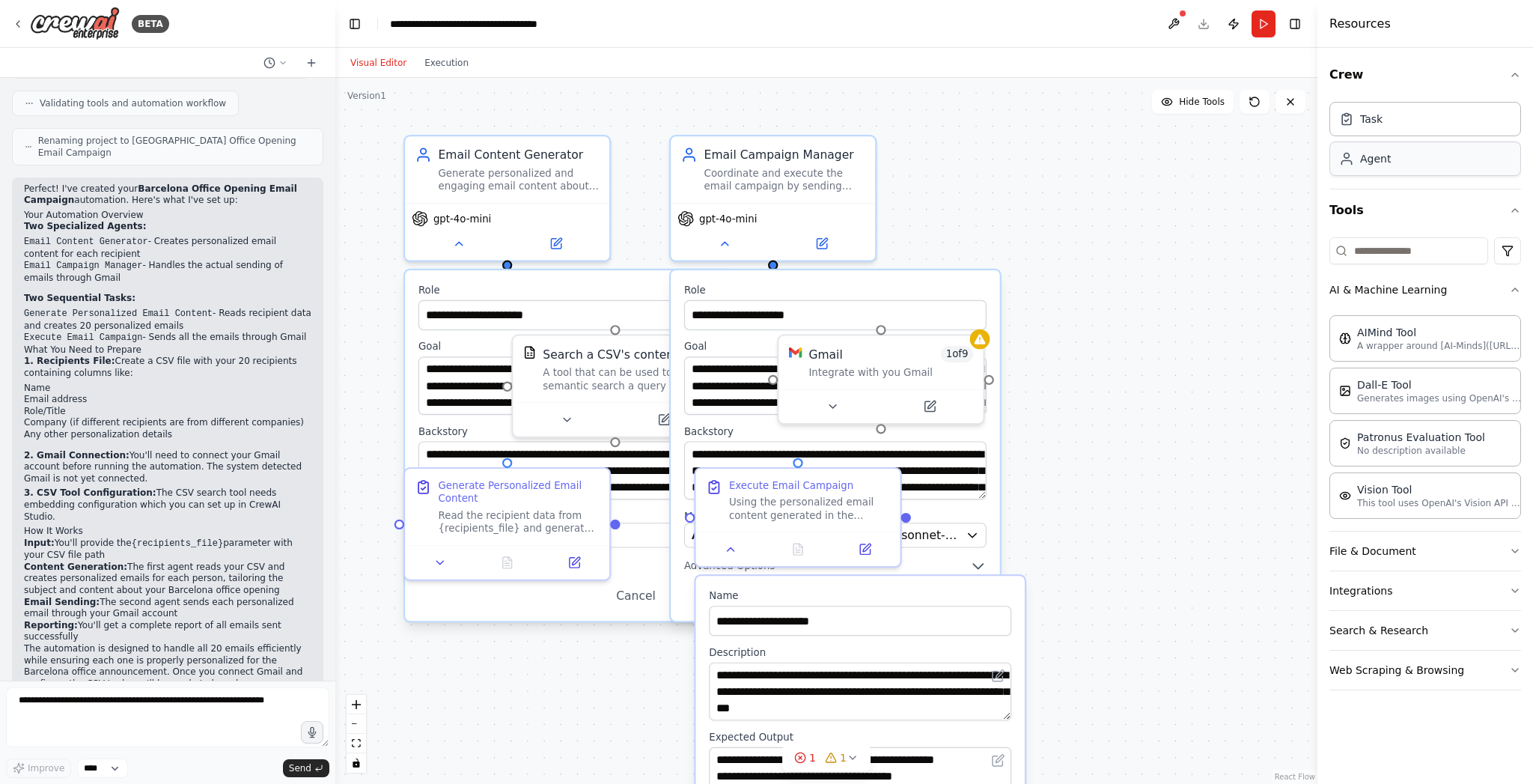
click at [1380, 148] on div "Agent" at bounding box center [1425, 158] width 192 height 34
click at [1375, 133] on div "Task" at bounding box center [1425, 118] width 192 height 34
click at [1366, 162] on div "Agent" at bounding box center [1375, 158] width 31 height 15
click at [1399, 379] on div "Dall-E Tool" at bounding box center [1439, 384] width 164 height 15
click at [1410, 349] on p "A wrapper around [AI-Minds](https://mindsdb.com/minds). Useful for when you nee…" at bounding box center [1439, 345] width 164 height 12
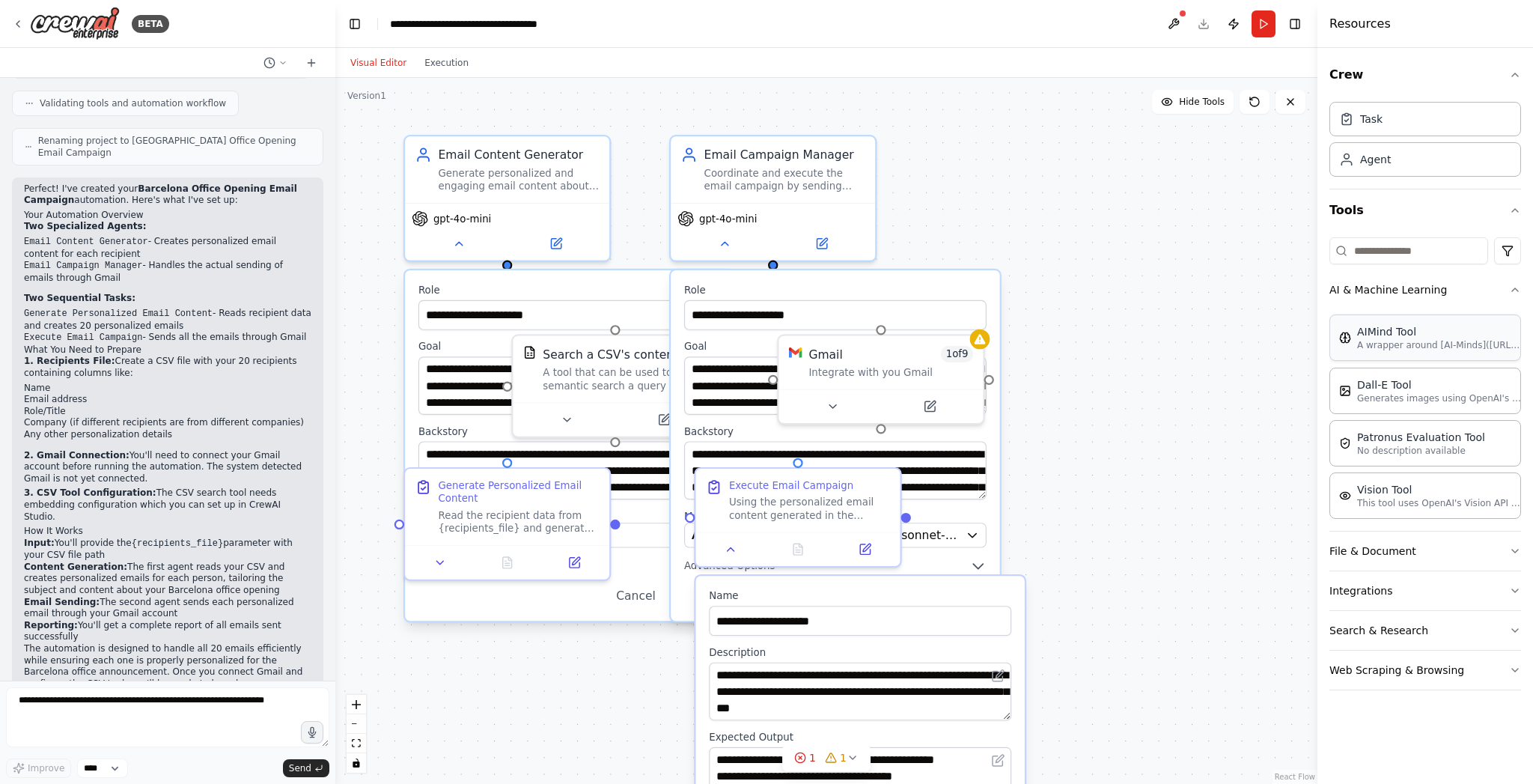
click at [1410, 349] on p "A wrapper around [AI-Minds](https://mindsdb.com/minds). Useful for when you nee…" at bounding box center [1439, 345] width 164 height 12
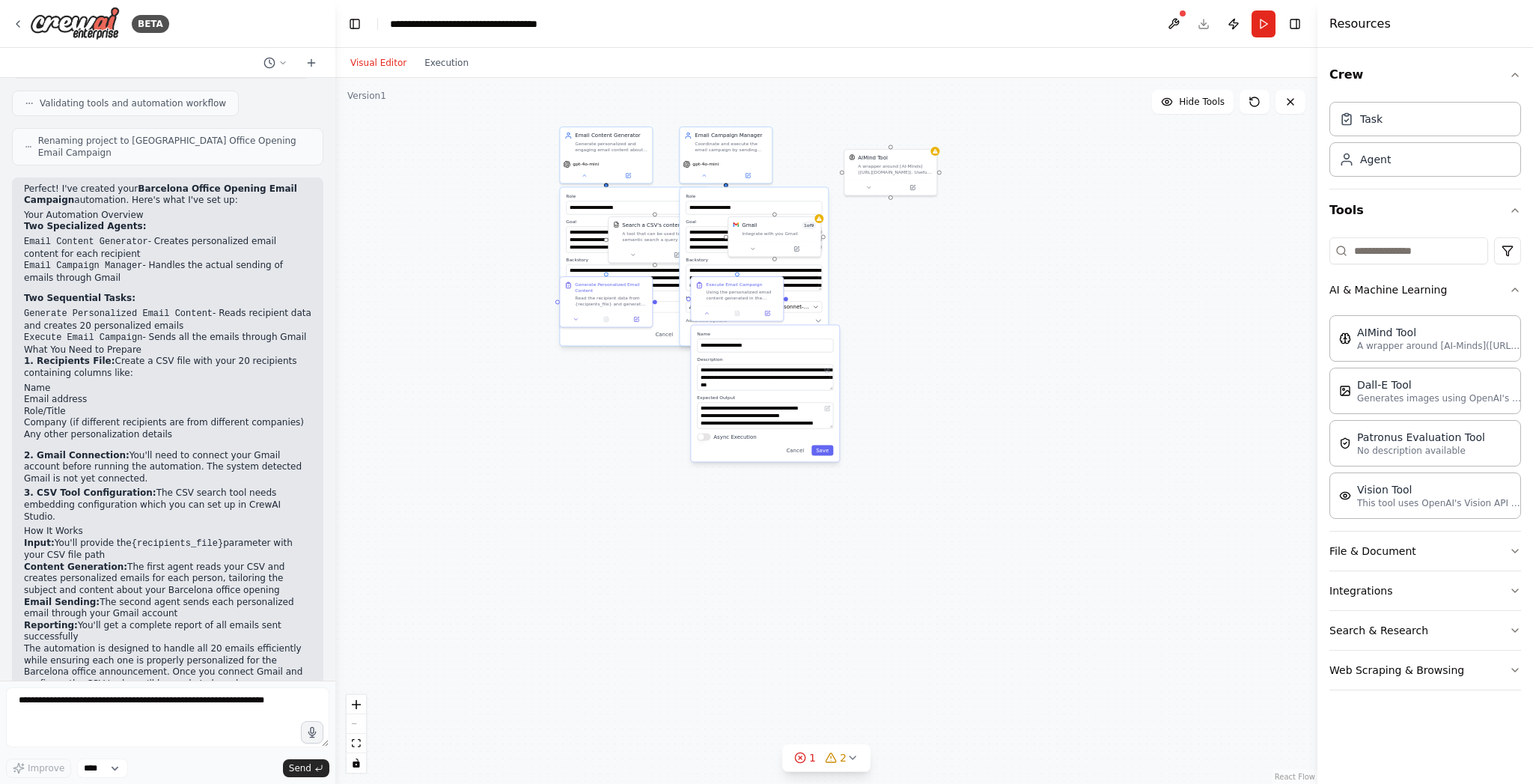
drag, startPoint x: 1062, startPoint y: 548, endPoint x: 953, endPoint y: 284, distance: 285.6
click at [953, 284] on div "**********" at bounding box center [827, 430] width 983 height 706
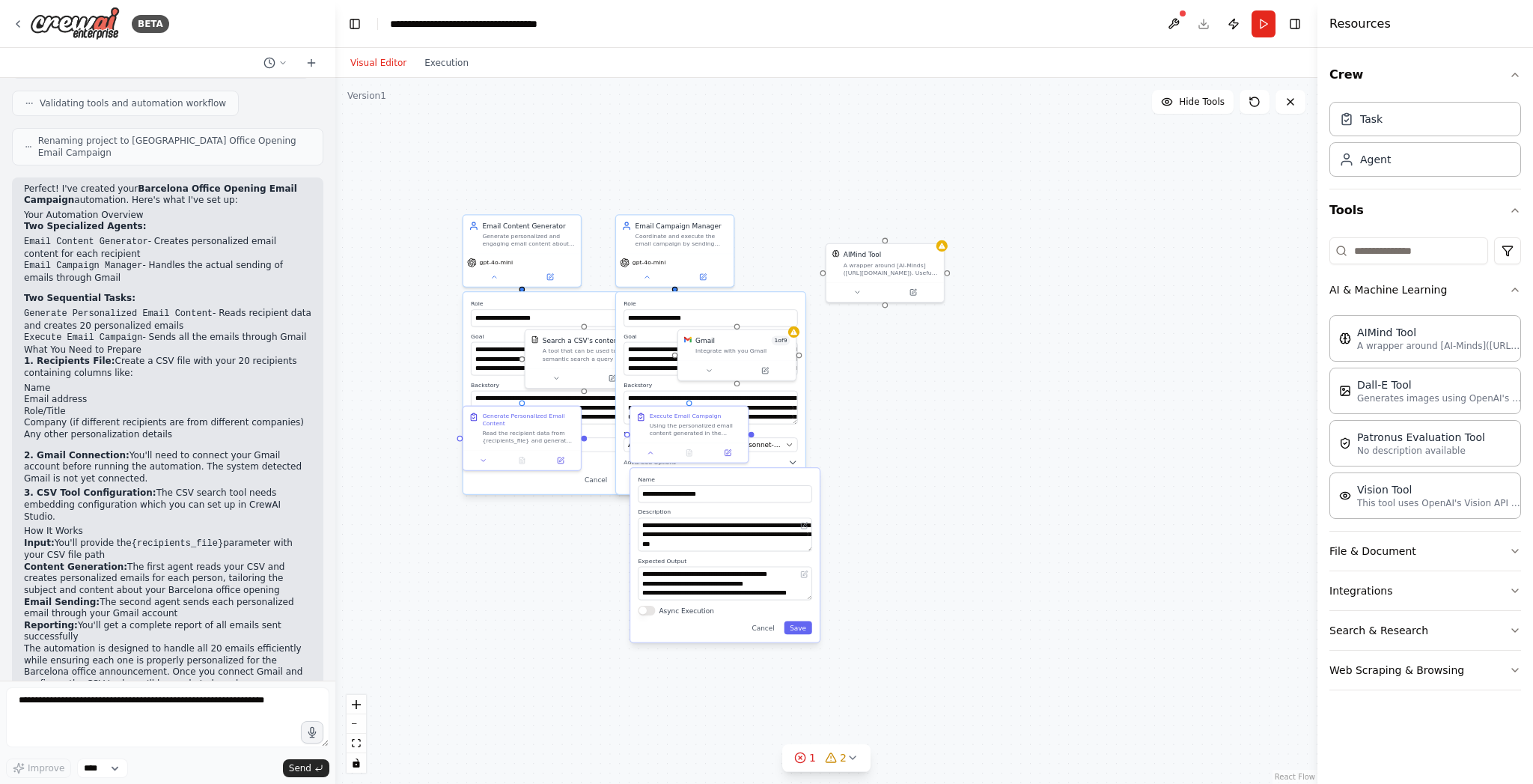
drag, startPoint x: 953, startPoint y: 292, endPoint x: 961, endPoint y: 440, distance: 148.2
click at [961, 440] on div "**********" at bounding box center [827, 430] width 983 height 706
click at [1255, 19] on button "Run" at bounding box center [1264, 24] width 24 height 27
click at [1173, 19] on button at bounding box center [1174, 24] width 24 height 27
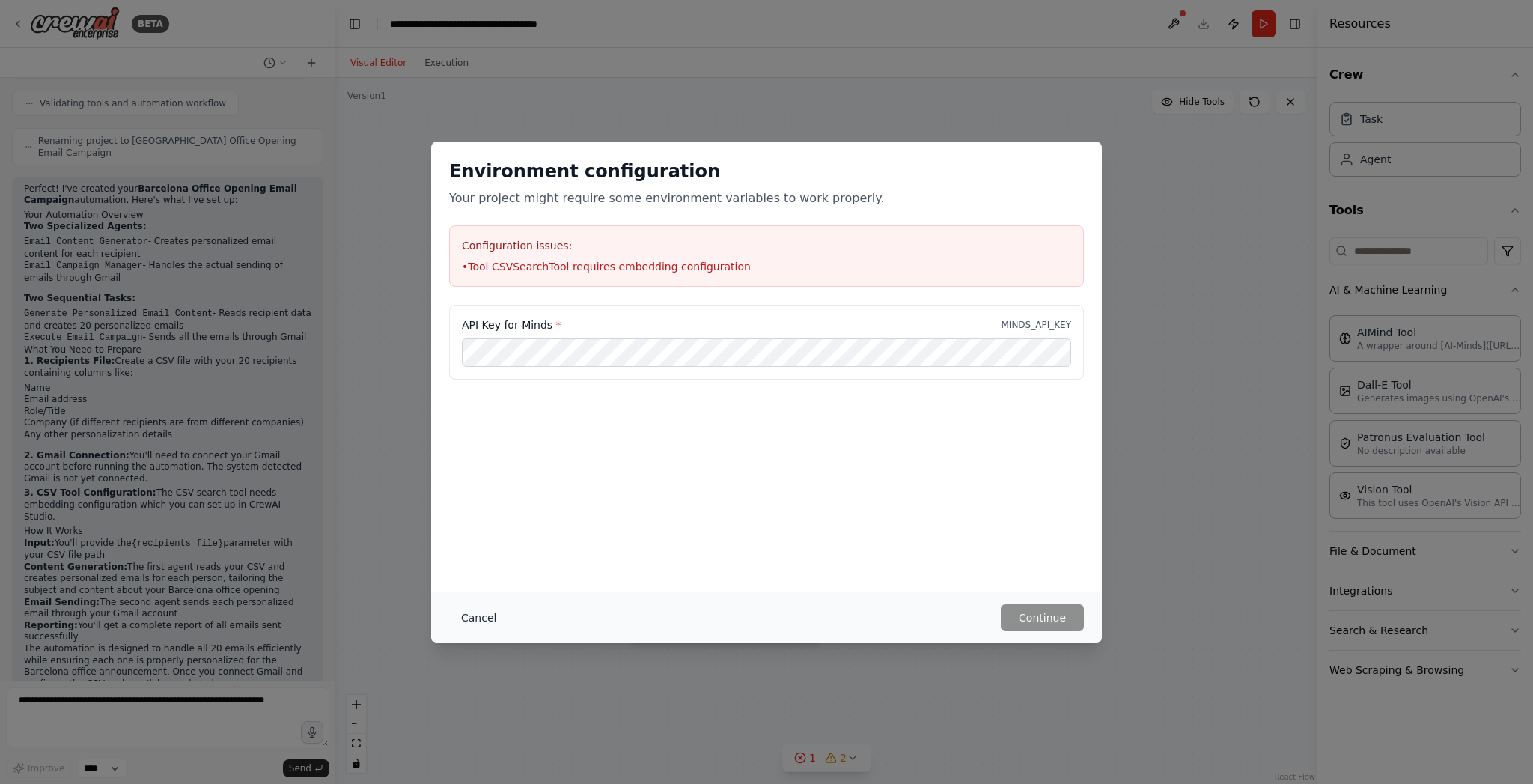
click at [488, 625] on button "Cancel" at bounding box center [479, 617] width 59 height 27
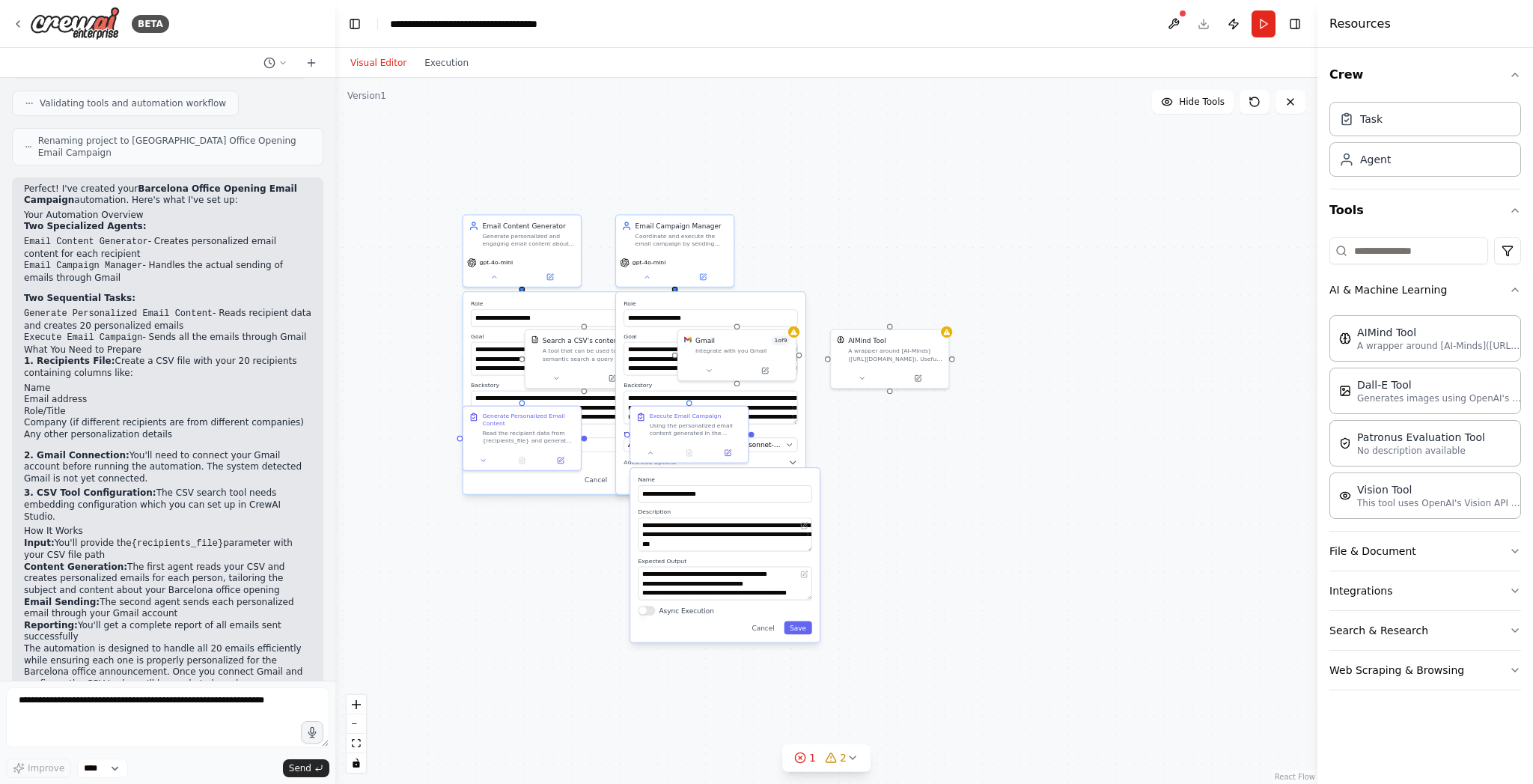
scroll to position [0, 1]
